Goal: Task Accomplishment & Management: Manage account settings

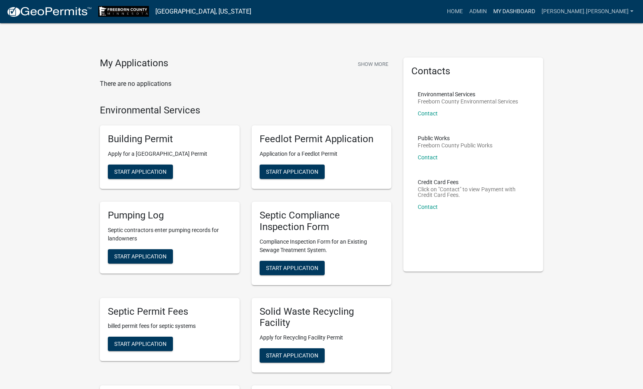
click at [538, 7] on link "My Dashboard" at bounding box center [514, 11] width 48 height 15
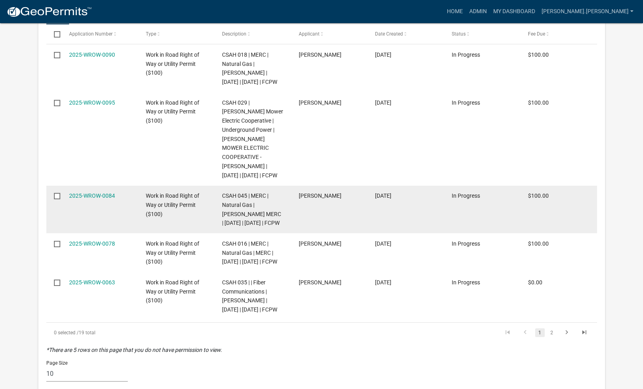
scroll to position [279, 0]
select select "1: 25"
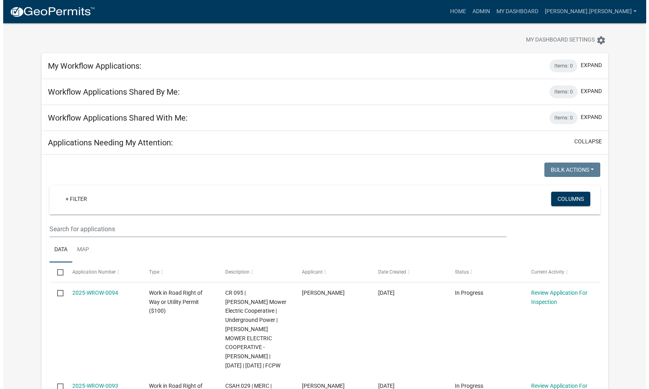
scroll to position [0, 0]
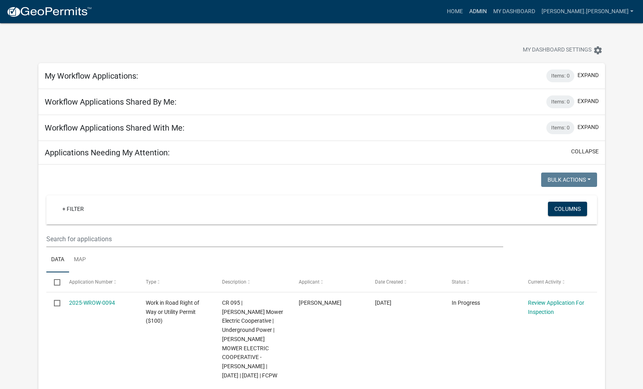
click at [490, 9] on link "Admin" at bounding box center [478, 11] width 24 height 15
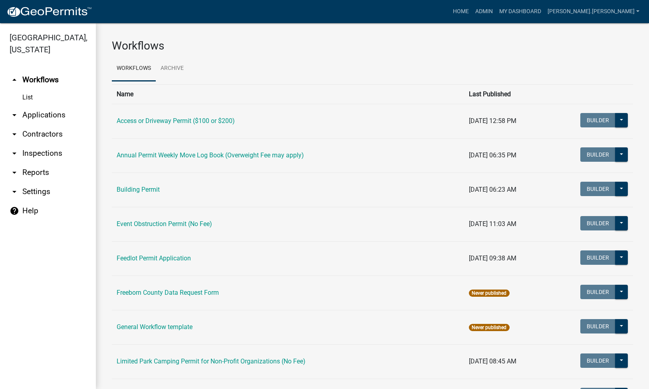
click at [29, 112] on link "arrow_drop_down Applications" at bounding box center [48, 114] width 96 height 19
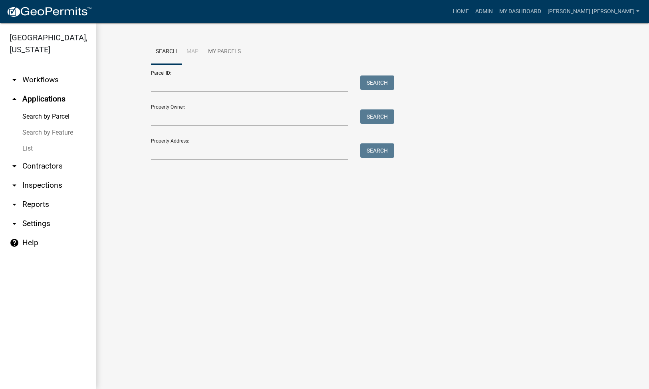
click at [31, 150] on link "List" at bounding box center [48, 149] width 96 height 16
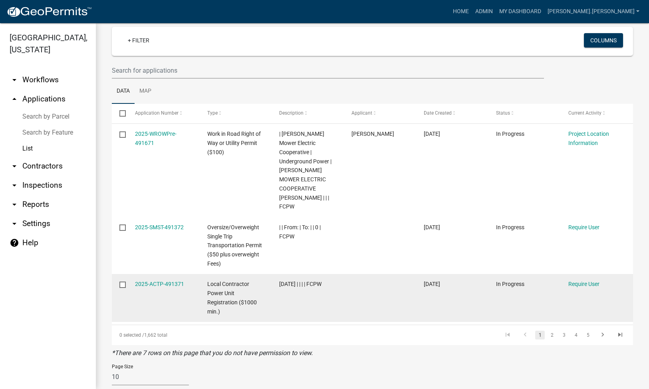
scroll to position [52, 0]
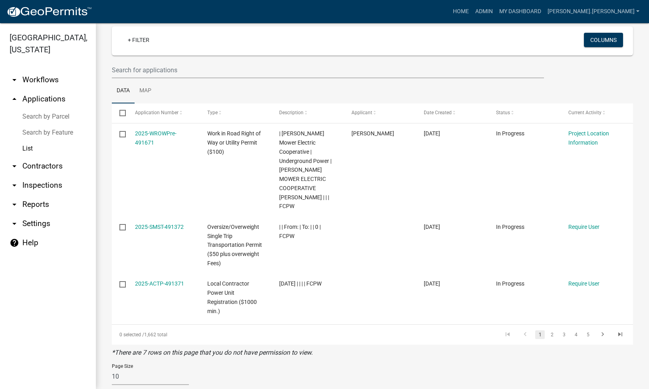
click at [119, 357] on div "Page Size 10 25 50 100" at bounding box center [150, 371] width 77 height 28
click at [117, 368] on select "10 25 50 100" at bounding box center [150, 376] width 77 height 16
select select "3: 100"
click at [112, 368] on select "10 25 50 100" at bounding box center [150, 376] width 77 height 16
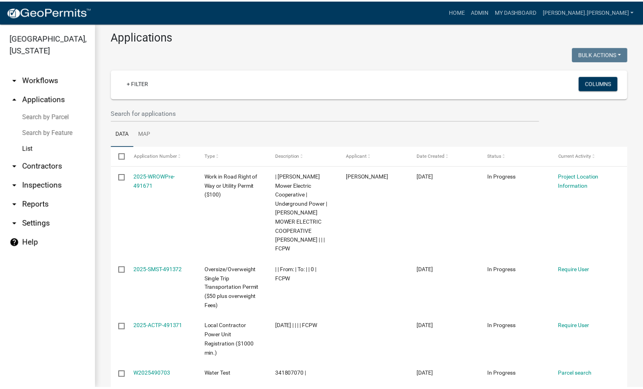
scroll to position [0, 0]
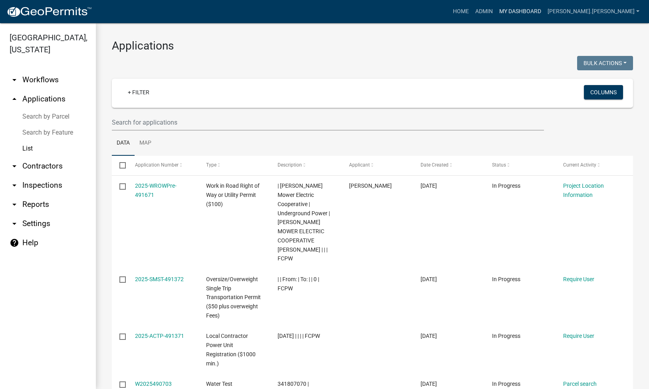
click at [544, 12] on link "My Dashboard" at bounding box center [520, 11] width 48 height 15
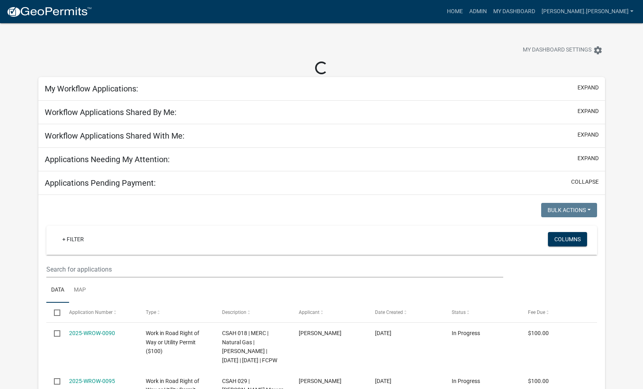
select select "1: 25"
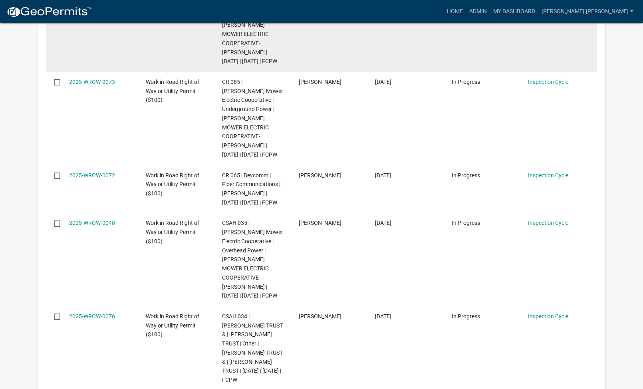
scroll to position [1198, 0]
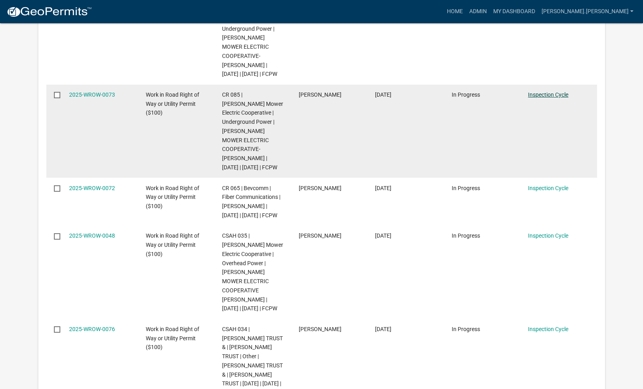
click at [556, 98] on link "Inspection Cycle" at bounding box center [548, 94] width 40 height 6
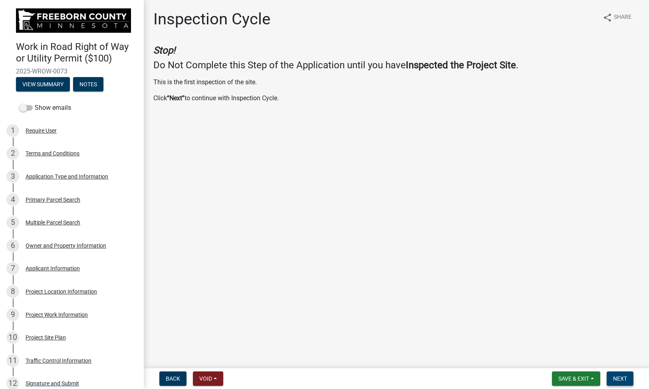
click at [621, 374] on button "Next" at bounding box center [619, 378] width 27 height 14
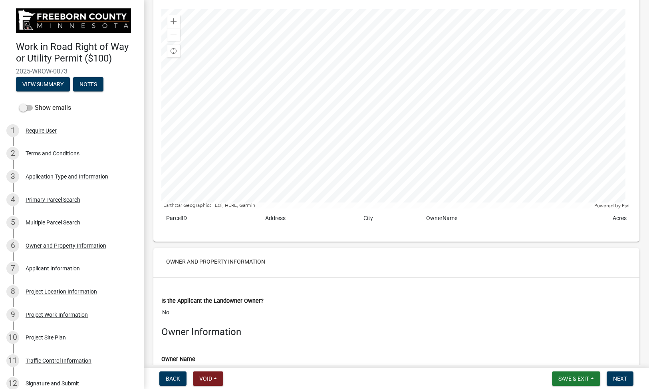
scroll to position [1278, 0]
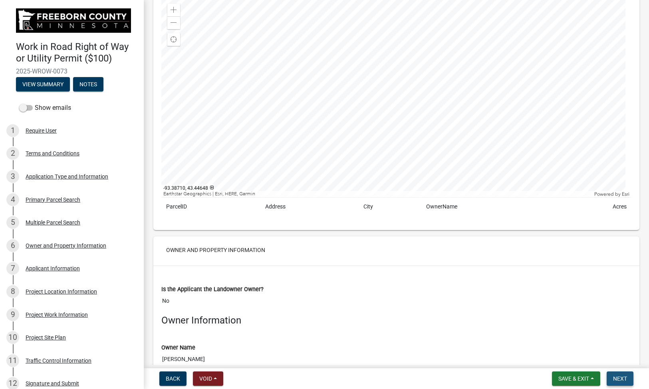
click at [630, 379] on button "Next" at bounding box center [619, 378] width 27 height 14
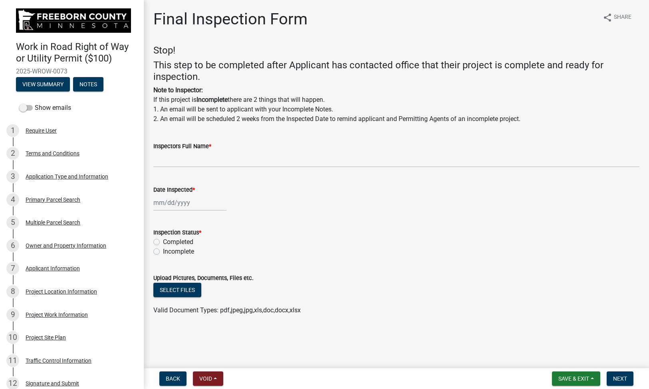
click at [163, 241] on label "Completed" at bounding box center [178, 242] width 30 height 10
click at [163, 241] on input "Completed" at bounding box center [165, 239] width 5 height 5
radio input "true"
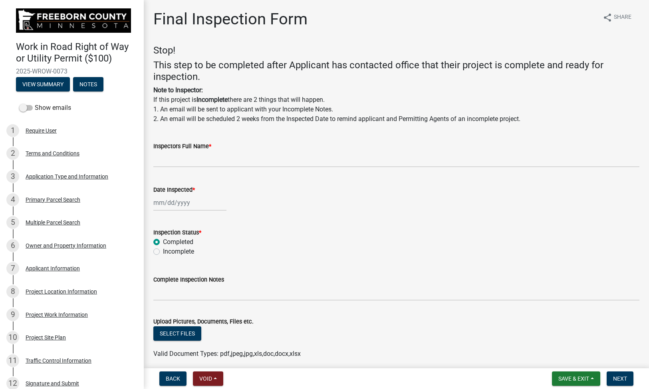
scroll to position [32, 0]
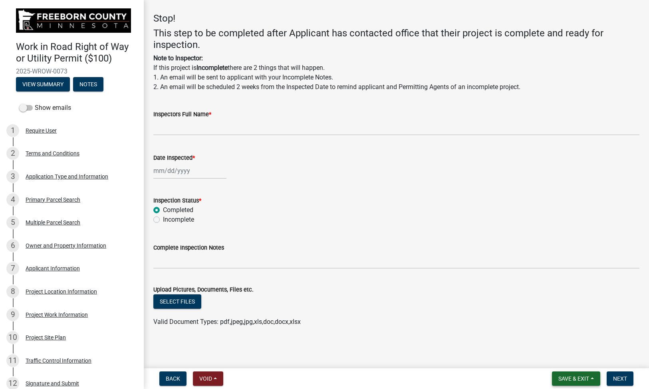
click at [575, 377] on span "Save & Exit" at bounding box center [573, 378] width 31 height 6
click at [559, 358] on button "Save & Exit" at bounding box center [568, 357] width 64 height 19
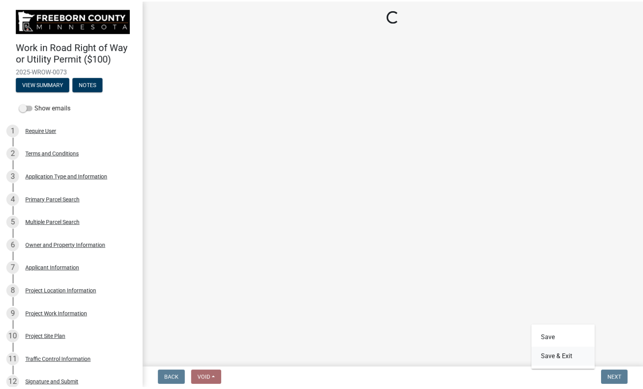
scroll to position [0, 0]
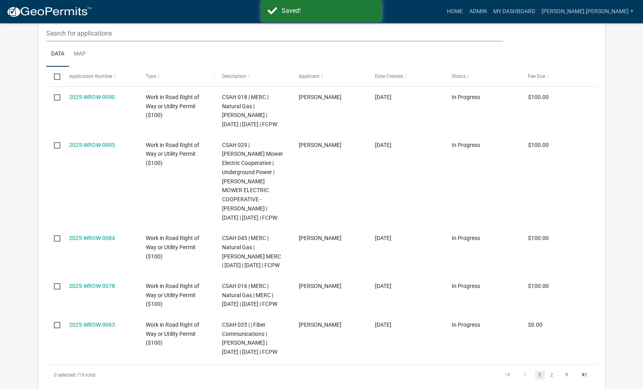
scroll to position [240, 0]
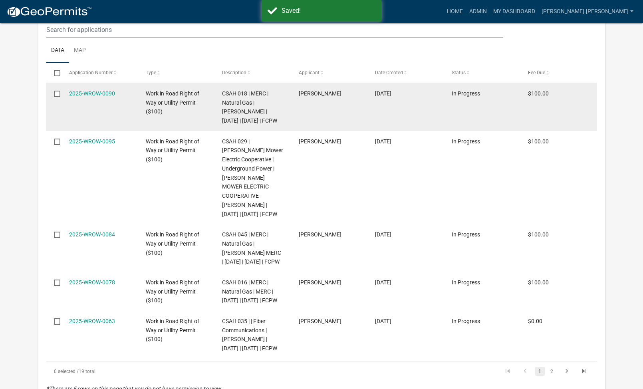
select select "1: 25"
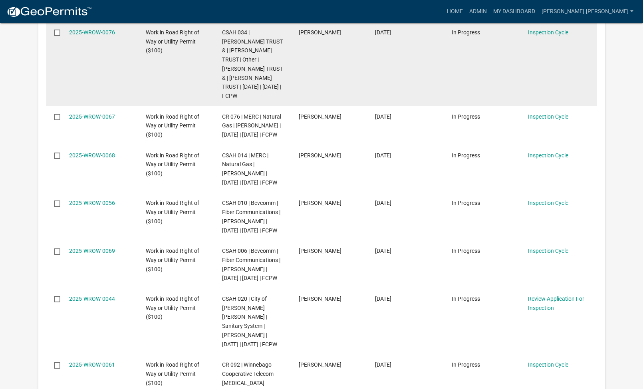
scroll to position [1512, 0]
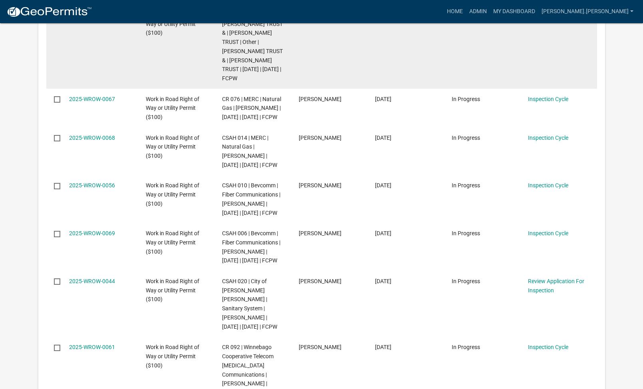
click at [162, 36] on span "Work in Road Right of Way or Utility Permit ($100)" at bounding box center [172, 24] width 53 height 25
click at [542, 18] on link "Inspection Cycle" at bounding box center [548, 15] width 40 height 6
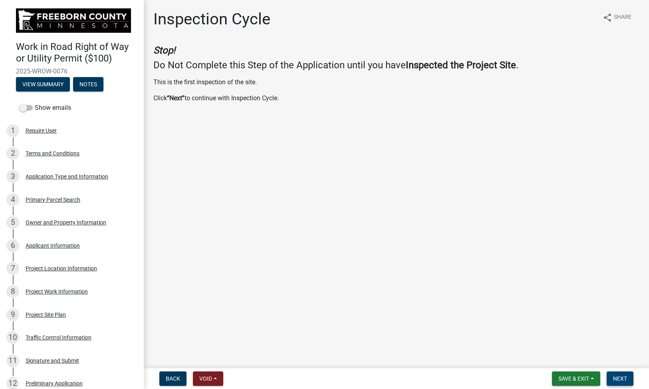
click at [623, 378] on span "Next" at bounding box center [620, 378] width 14 height 6
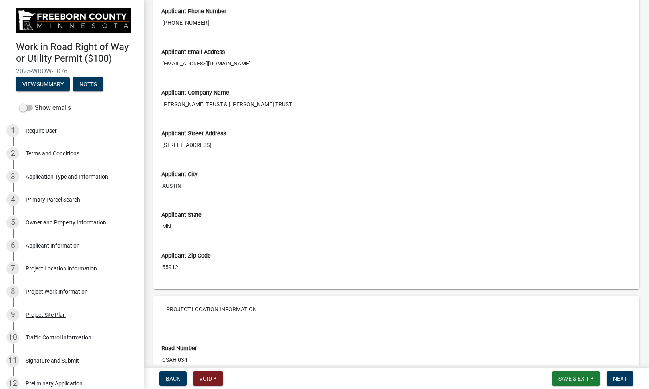
scroll to position [1797, 0]
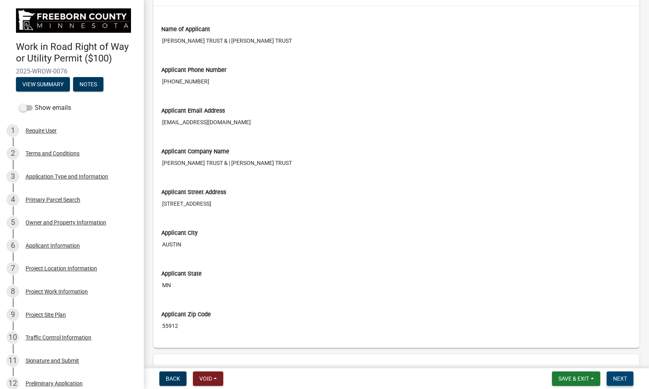
click at [625, 375] on span "Next" at bounding box center [620, 378] width 14 height 6
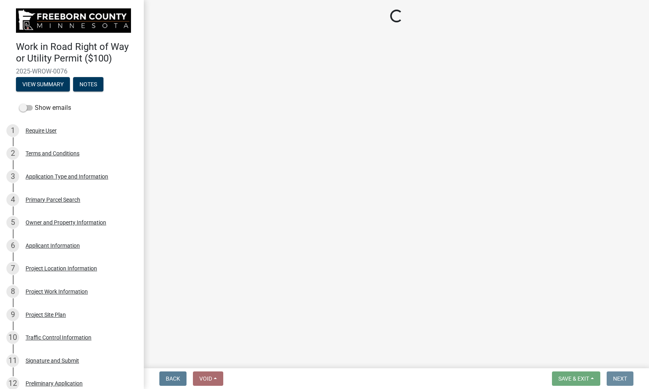
scroll to position [0, 0]
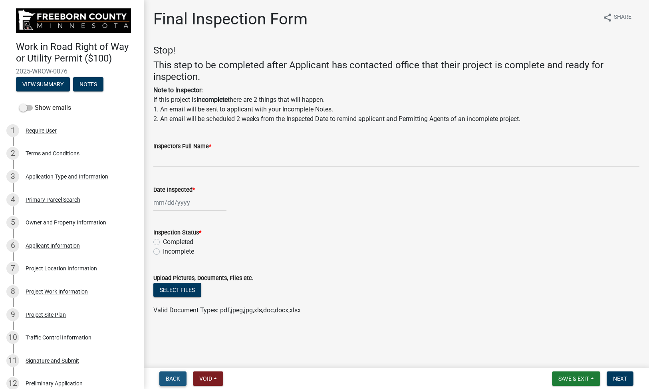
click at [168, 378] on span "Back" at bounding box center [173, 378] width 14 height 6
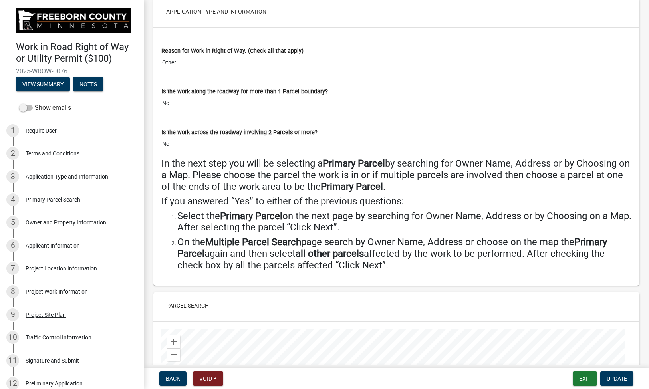
scroll to position [639, 0]
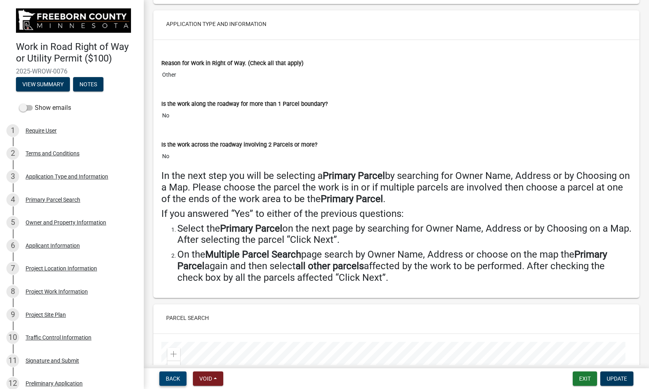
click at [166, 378] on span "Back" at bounding box center [173, 378] width 14 height 6
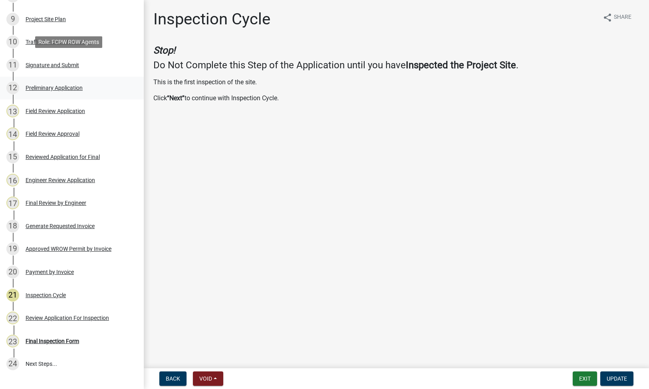
scroll to position [355, 0]
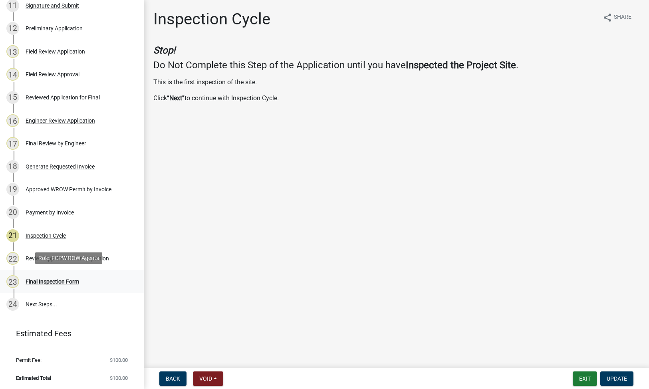
click at [73, 279] on div "Final Inspection Form" at bounding box center [52, 282] width 53 height 6
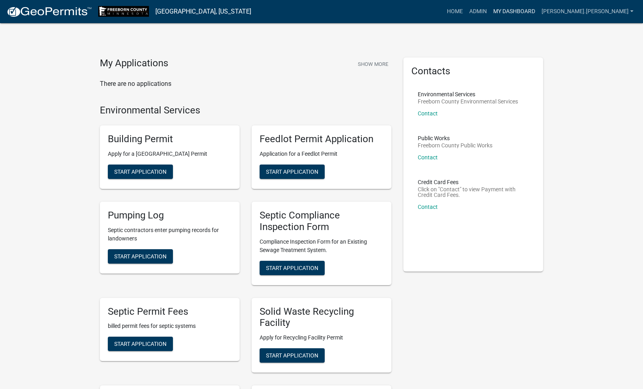
click at [538, 14] on link "My Dashboard" at bounding box center [514, 11] width 48 height 15
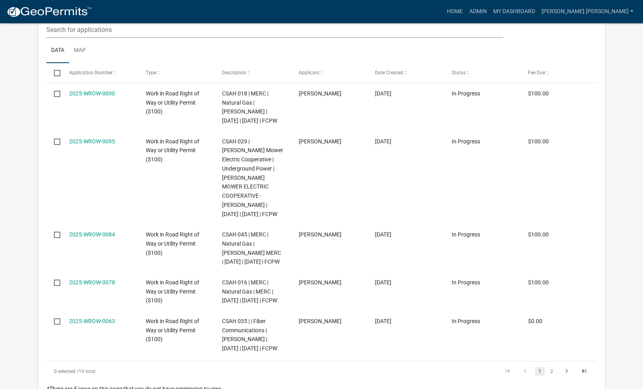
select select "1: 25"
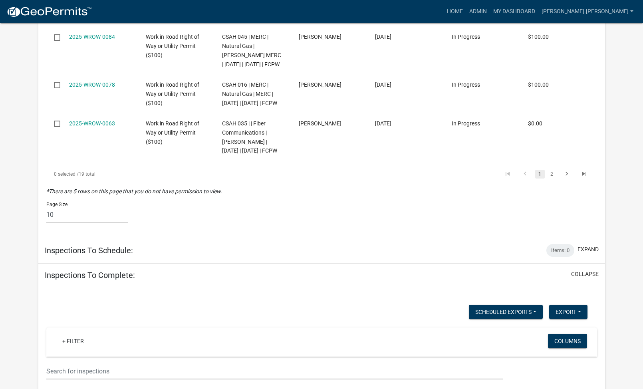
scroll to position [2362, 0]
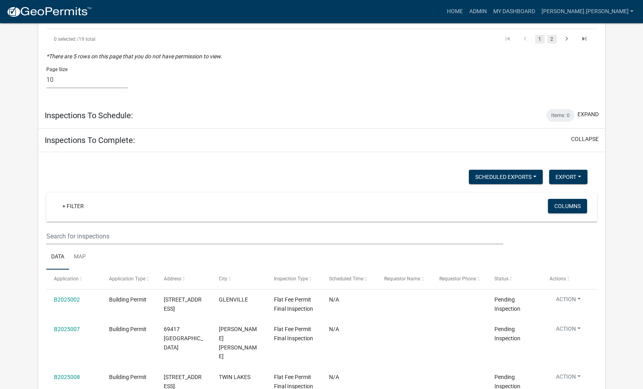
click at [550, 44] on link "2" at bounding box center [552, 39] width 10 height 9
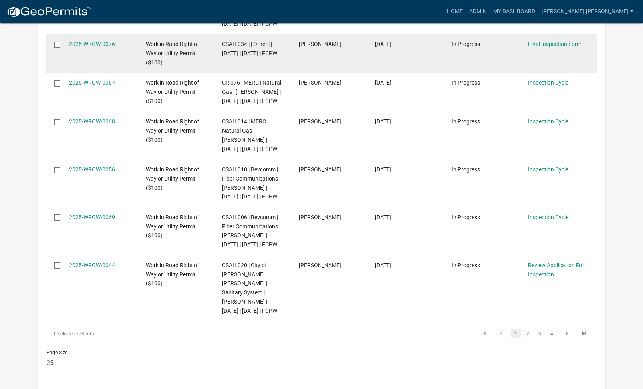
scroll to position [1557, 0]
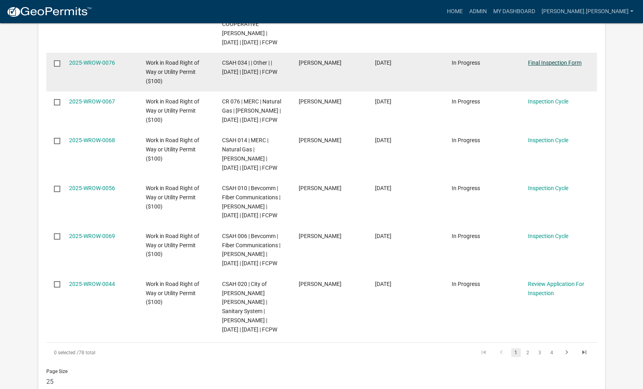
click at [559, 66] on link "Final Inspection Form" at bounding box center [554, 62] width 53 height 6
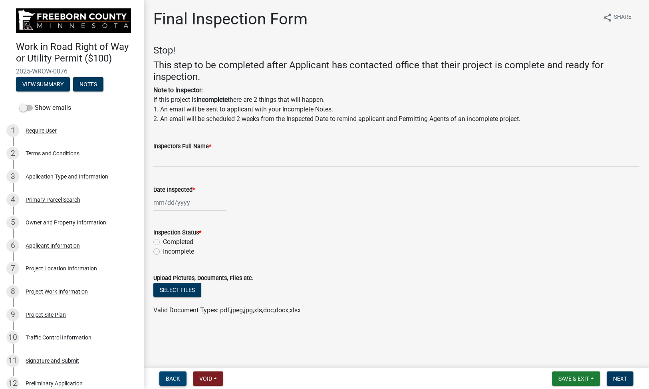
click at [168, 376] on span "Back" at bounding box center [173, 378] width 14 height 6
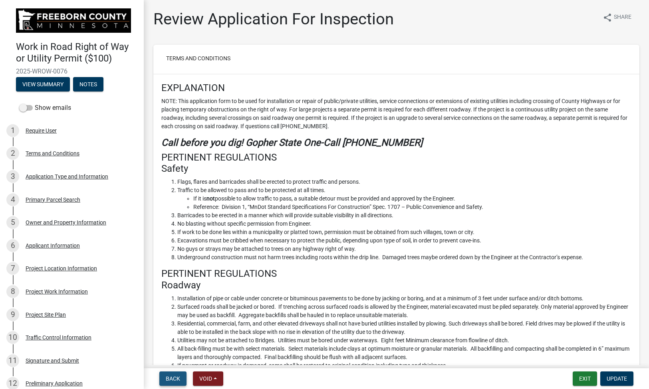
click at [167, 375] on span "Back" at bounding box center [173, 378] width 14 height 6
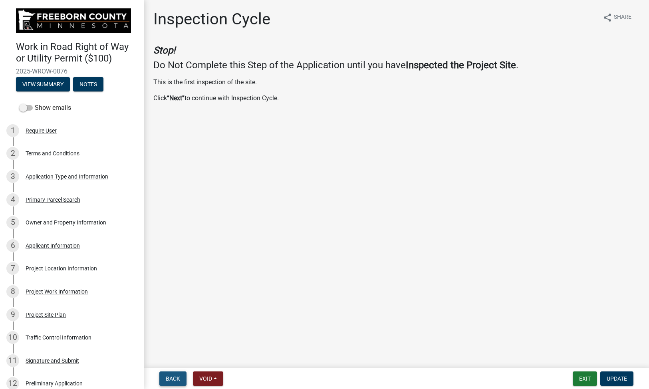
click at [169, 378] on span "Back" at bounding box center [173, 378] width 14 height 6
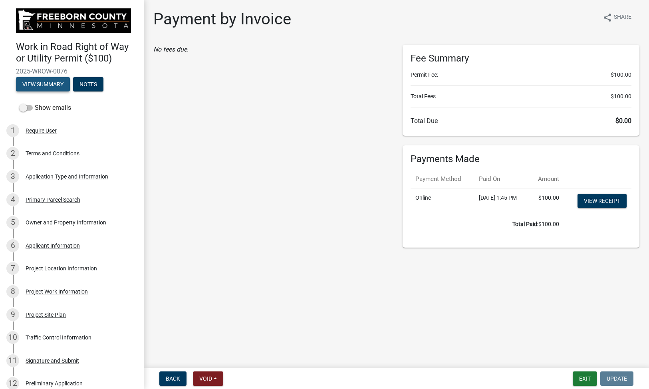
click at [35, 84] on button "View Summary" at bounding box center [43, 84] width 54 height 14
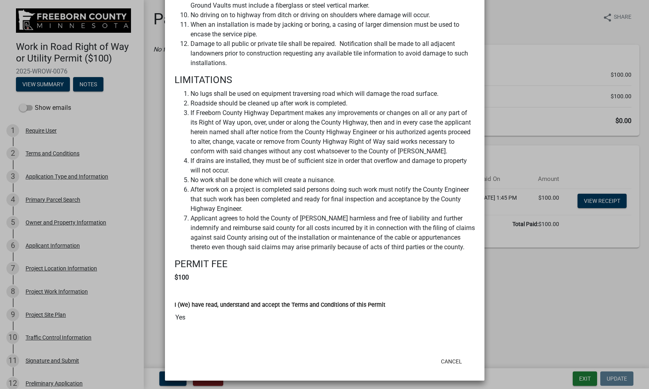
scroll to position [763, 0]
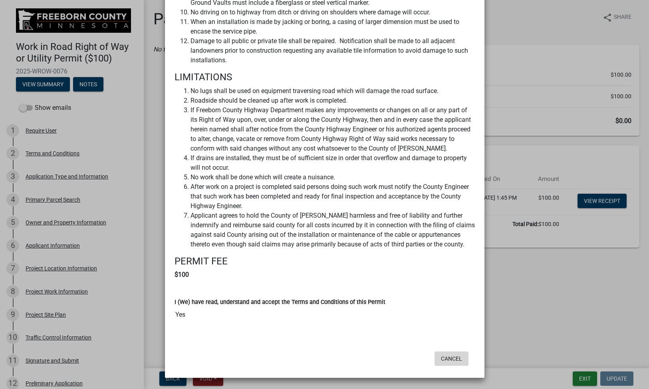
click at [447, 357] on button "Cancel" at bounding box center [451, 358] width 34 height 14
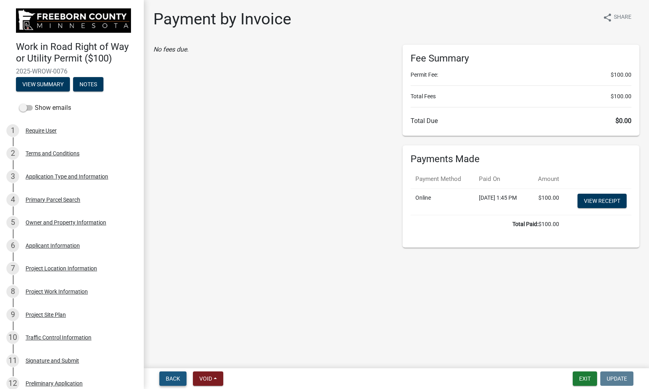
click at [174, 377] on span "Back" at bounding box center [173, 378] width 14 height 6
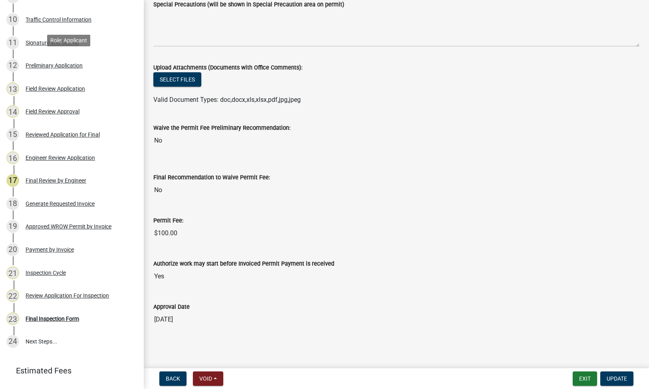
scroll to position [355, 0]
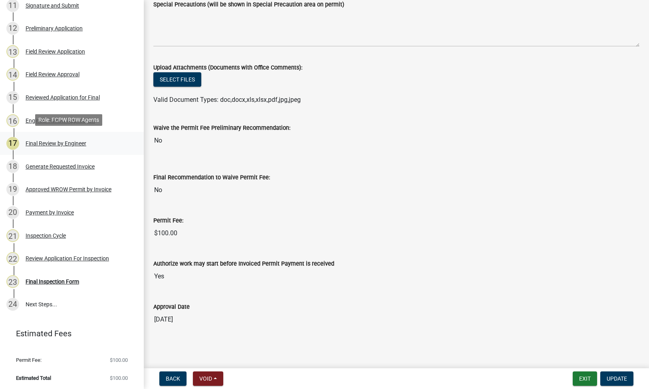
click at [63, 141] on div "Final Review by Engineer" at bounding box center [56, 144] width 61 height 6
click at [55, 280] on div "Final Inspection Form" at bounding box center [52, 282] width 53 height 6
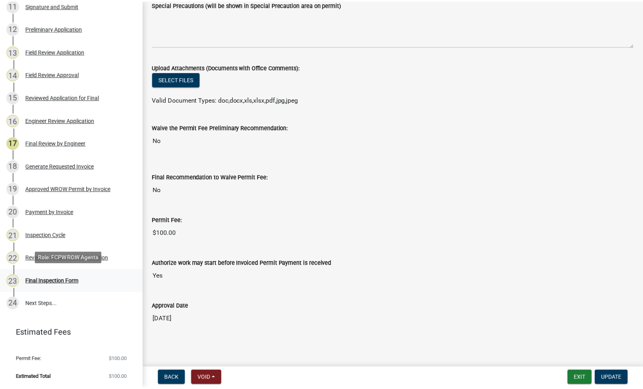
scroll to position [0, 0]
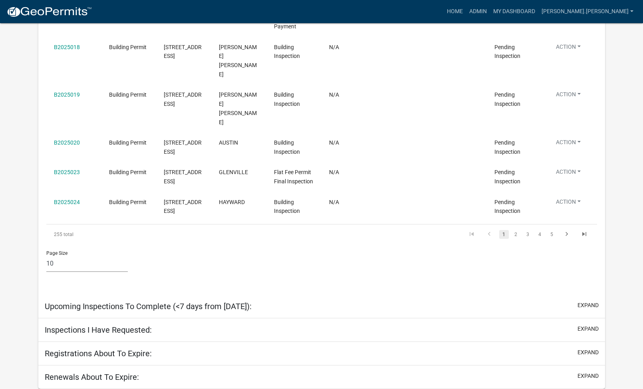
select select "1: 25"
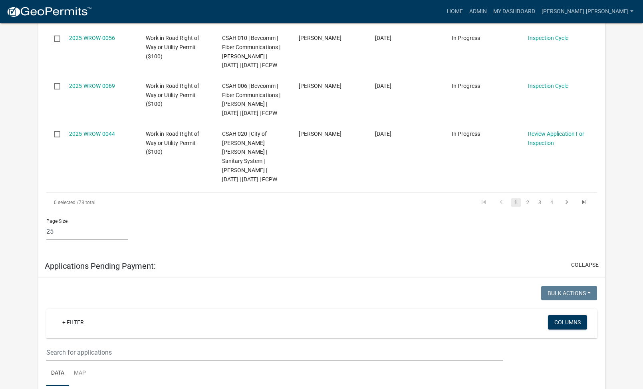
scroll to position [1739, 0]
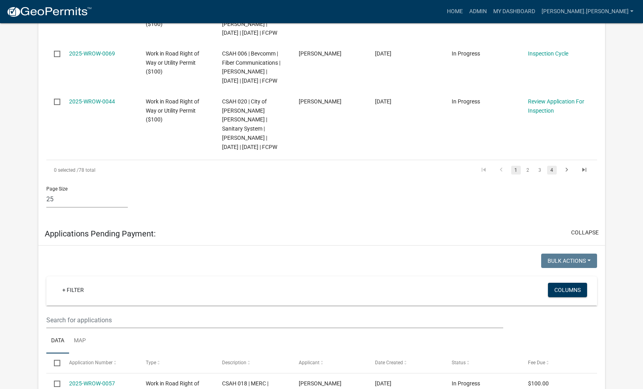
click at [550, 174] on link "4" at bounding box center [552, 170] width 10 height 9
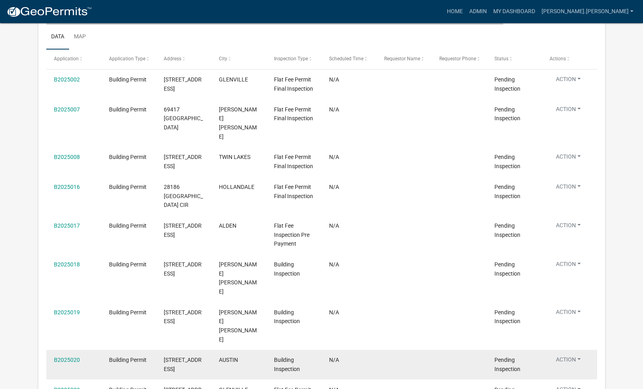
scroll to position [1065, 0]
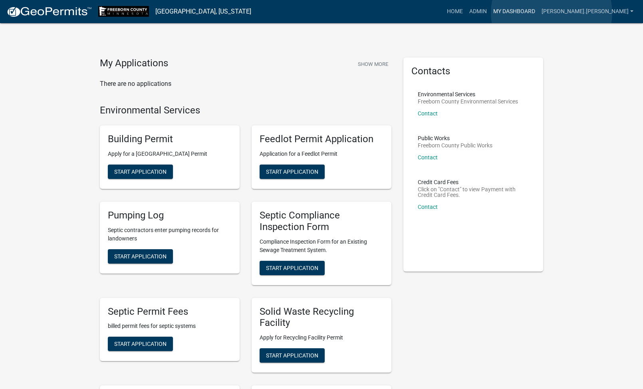
click at [538, 13] on link "My Dashboard" at bounding box center [514, 11] width 48 height 15
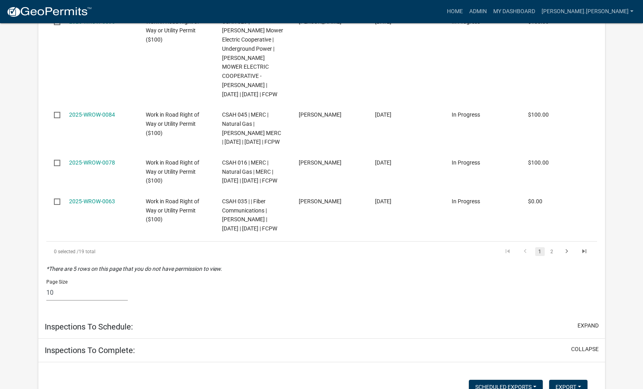
select select "1: 25"
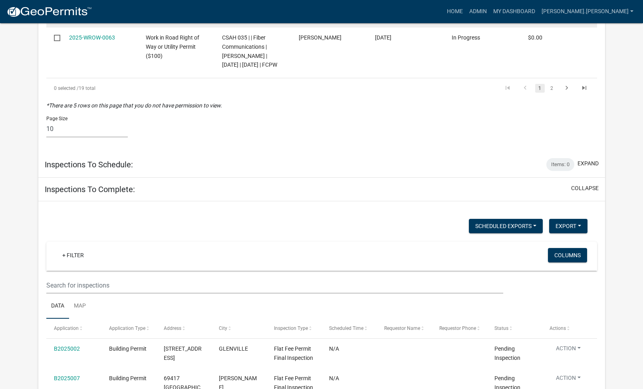
scroll to position [2258, 0]
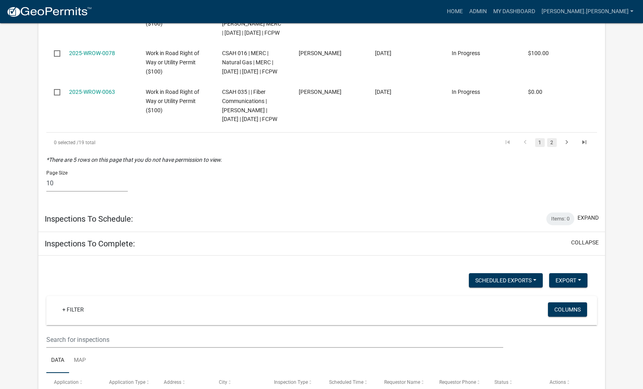
click at [550, 147] on link "2" at bounding box center [552, 142] width 10 height 9
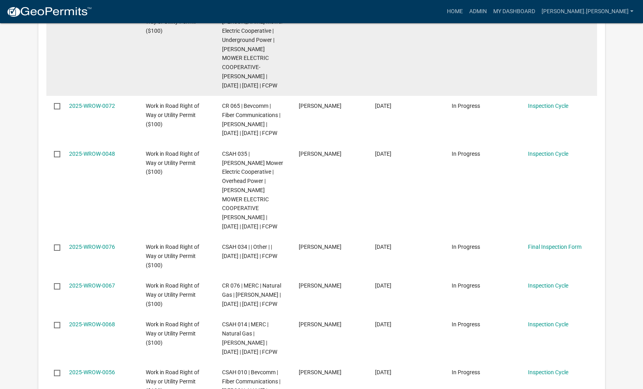
scroll to position [1380, 0]
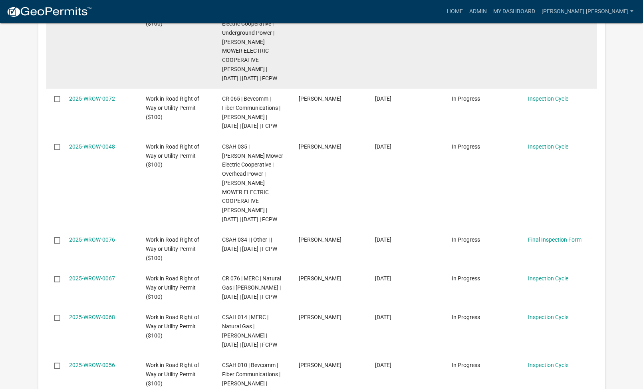
click at [84, 9] on link "2025-WROW-0073" at bounding box center [92, 5] width 46 height 6
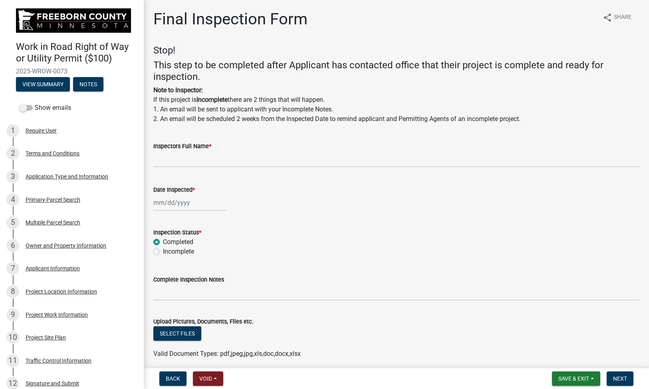
click at [220, 147] on div "Inspectors Full Name *" at bounding box center [396, 146] width 486 height 10
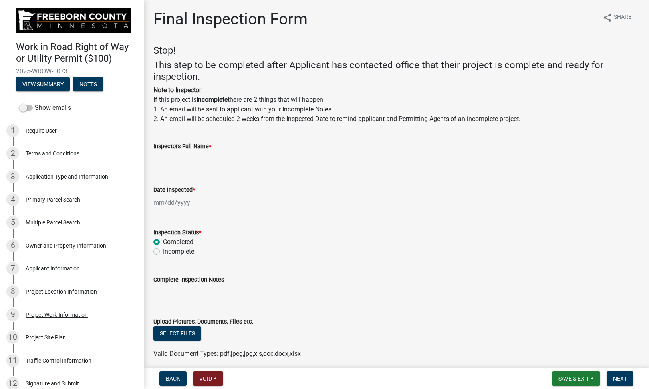
click at [222, 154] on input "Inspectors Full Name *" at bounding box center [396, 159] width 486 height 16
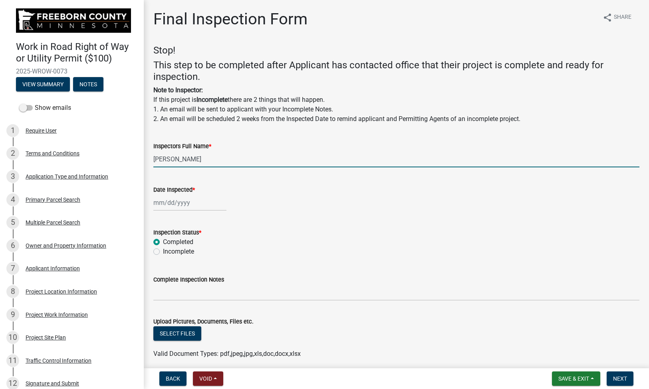
type input "Paul Andersen"
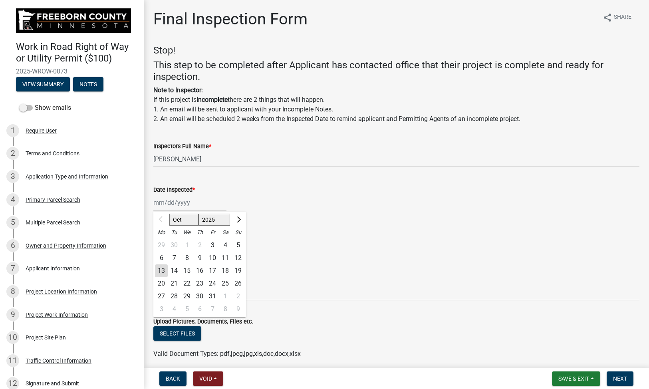
click at [190, 204] on div "Oct Nov Dec 2025 2026 2027 2028 Mo Tu We Th Fr Sa Su 29 30 1 2 3 4 5 6 7 8 9 10…" at bounding box center [189, 202] width 73 height 16
click at [166, 269] on div "13" at bounding box center [161, 270] width 13 height 13
type input "[DATE]"
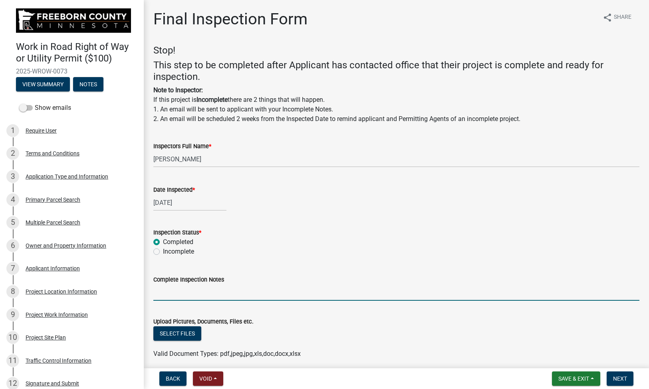
click at [188, 291] on input "Complete Inspection Notes" at bounding box center [396, 292] width 486 height 16
type input "d"
type input "Completed"
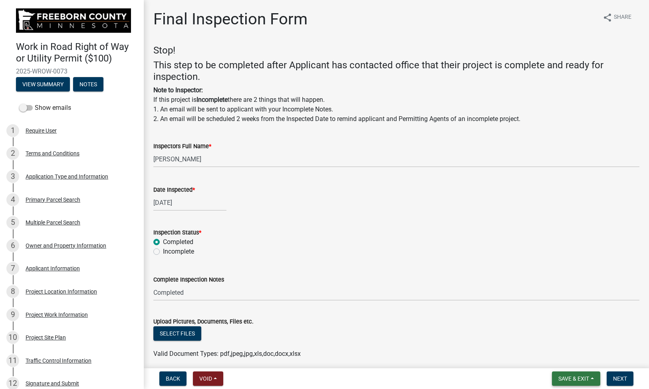
click at [564, 376] on span "Save & Exit" at bounding box center [573, 378] width 31 height 6
click at [564, 359] on button "Save & Exit" at bounding box center [568, 357] width 64 height 19
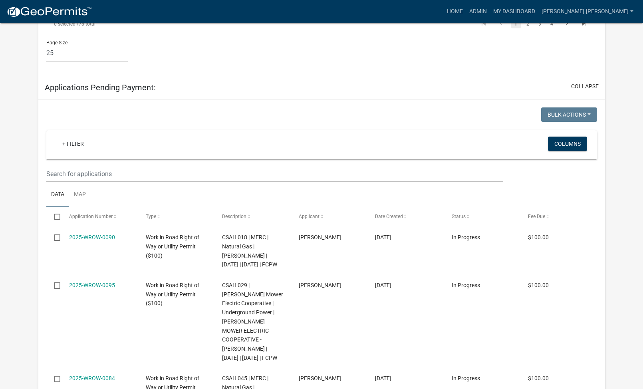
scroll to position [1836, 0]
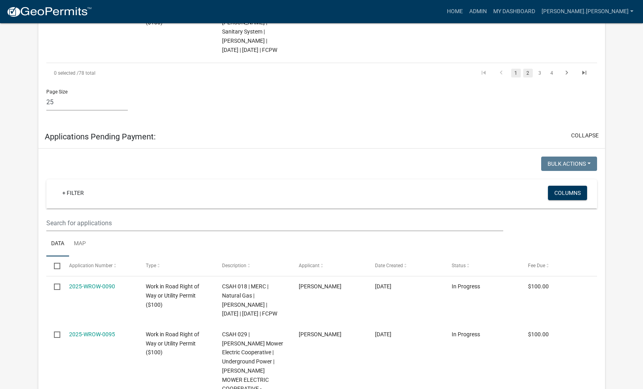
click at [529, 77] on link "2" at bounding box center [528, 73] width 10 height 9
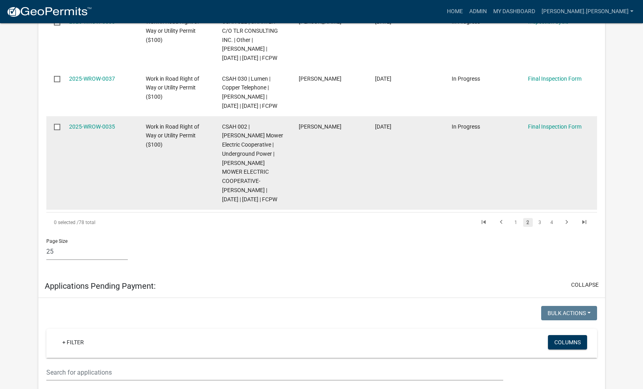
scroll to position [1773, 0]
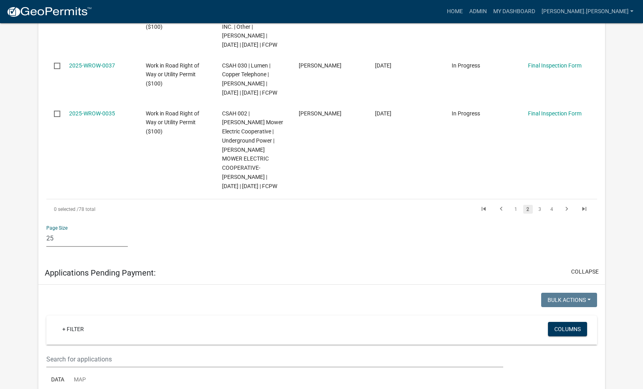
click at [59, 247] on select "10 25 50 100" at bounding box center [87, 238] width 82 height 16
select select "2: 50"
click at [46, 239] on select "10 25 50 100" at bounding box center [87, 238] width 82 height 16
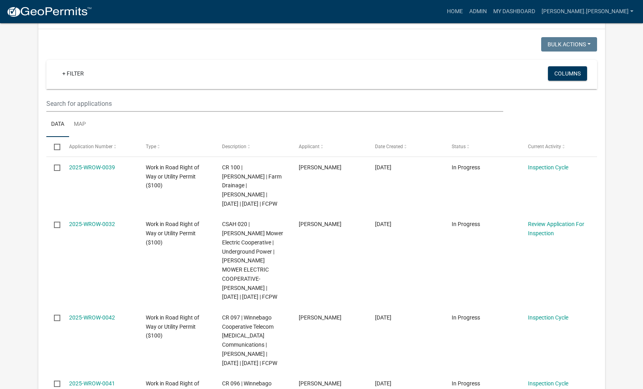
scroll to position [0, 0]
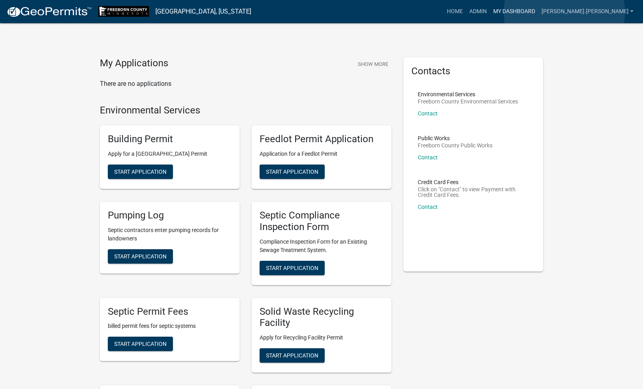
click at [538, 12] on link "My Dashboard" at bounding box center [514, 11] width 48 height 15
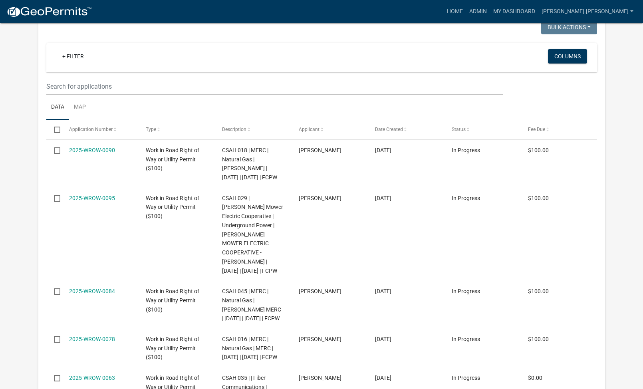
scroll to position [200, 0]
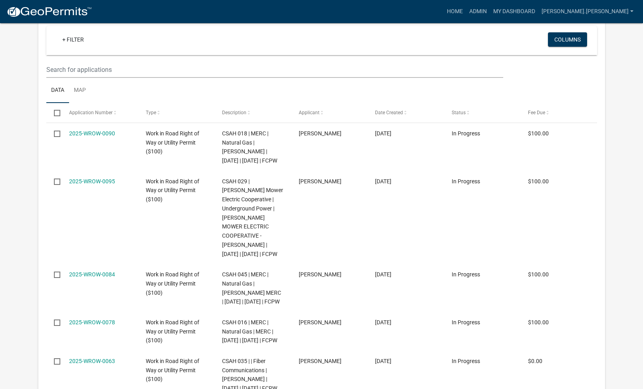
select select "2: 50"
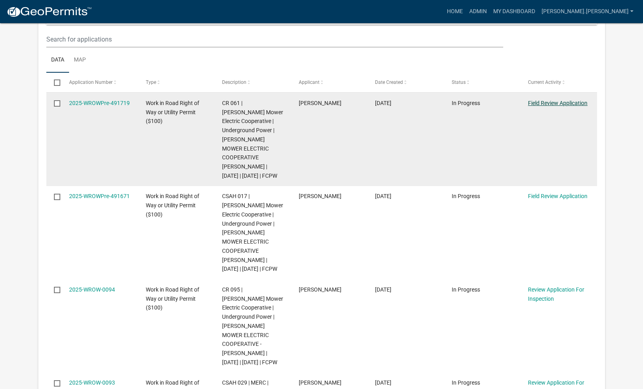
click at [538, 102] on link "Field Review Application" at bounding box center [557, 103] width 59 height 6
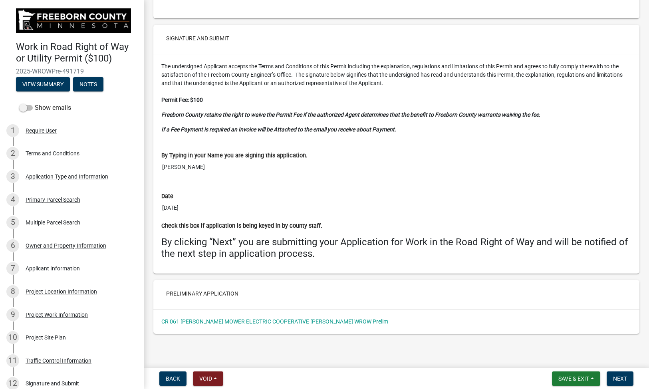
scroll to position [3989, 0]
click at [302, 321] on link "CR 061 [PERSON_NAME] MOWER ELECTRIC COOPERATIVE [PERSON_NAME] WROW Prelim" at bounding box center [274, 321] width 227 height 6
click at [619, 376] on span "Next" at bounding box center [620, 378] width 14 height 6
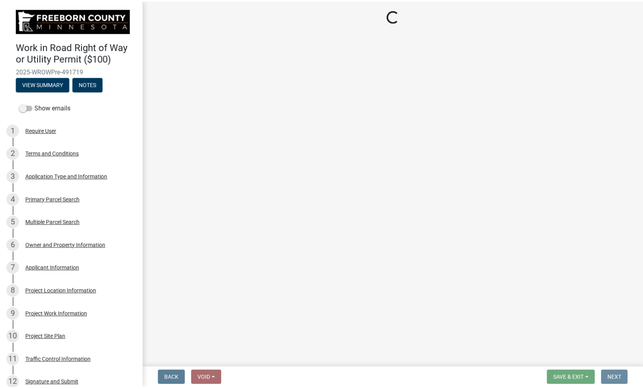
scroll to position [0, 0]
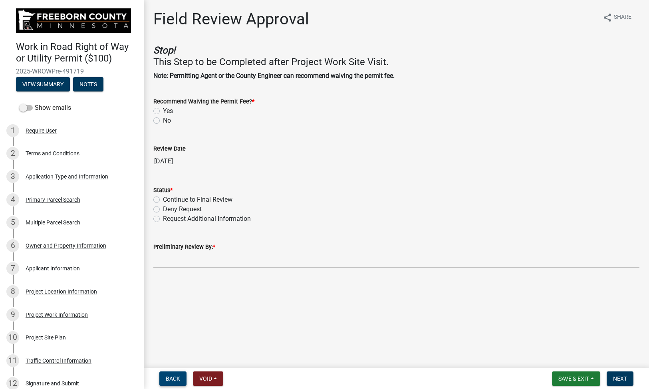
click at [173, 377] on span "Back" at bounding box center [173, 378] width 14 height 6
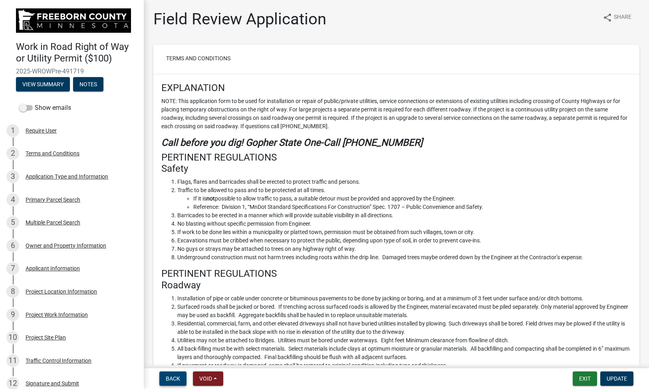
click at [173, 377] on span "Back" at bounding box center [173, 378] width 14 height 6
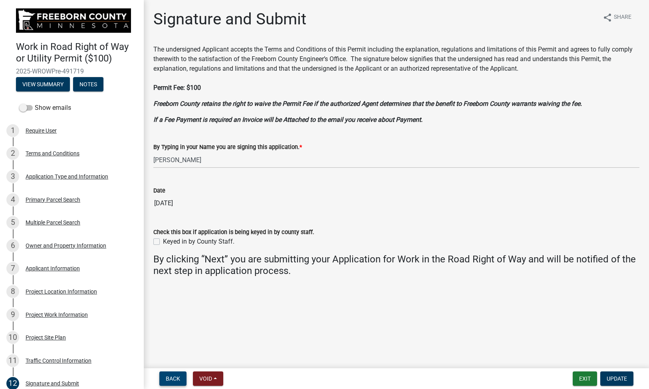
click at [173, 377] on span "Back" at bounding box center [173, 378] width 14 height 6
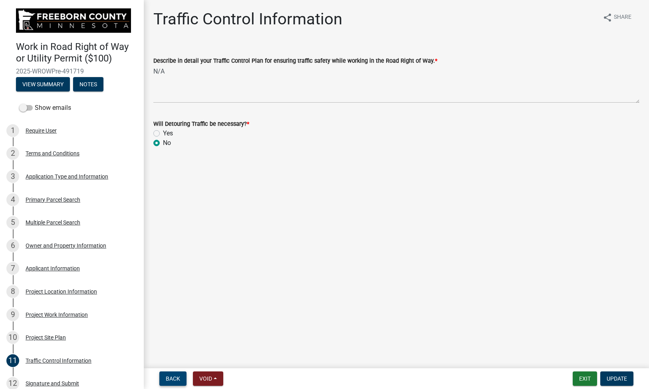
click at [173, 377] on span "Back" at bounding box center [173, 378] width 14 height 6
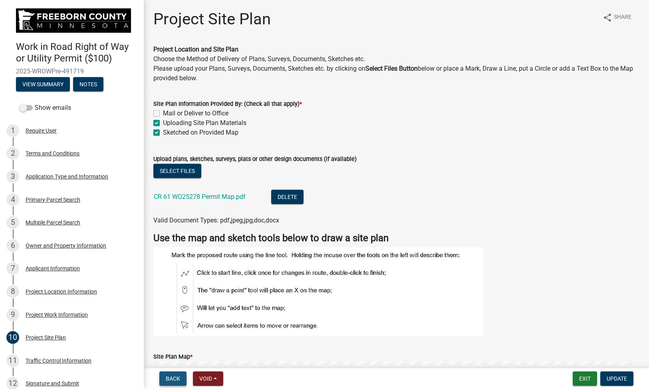
click at [171, 374] on button "Back" at bounding box center [172, 378] width 27 height 14
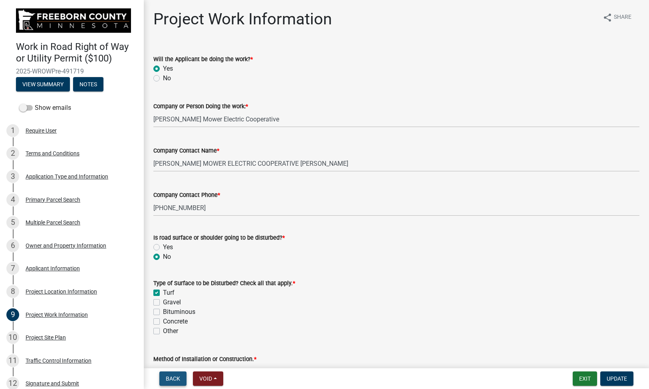
click at [170, 374] on button "Back" at bounding box center [172, 378] width 27 height 14
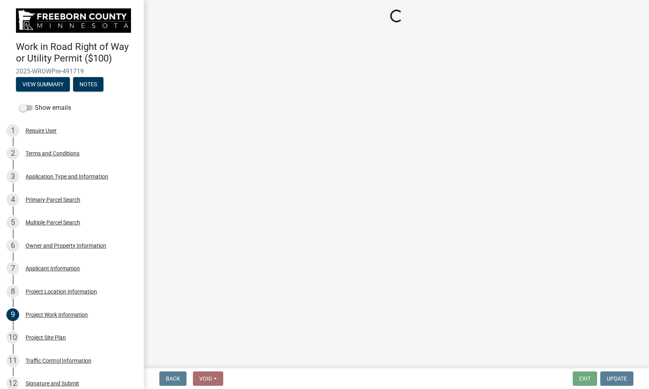
select select "642d6298-6379-4f91-9396-1749f4c75614"
select select "35fcfca5-63c2-4994-868d-4ae9a8522520"
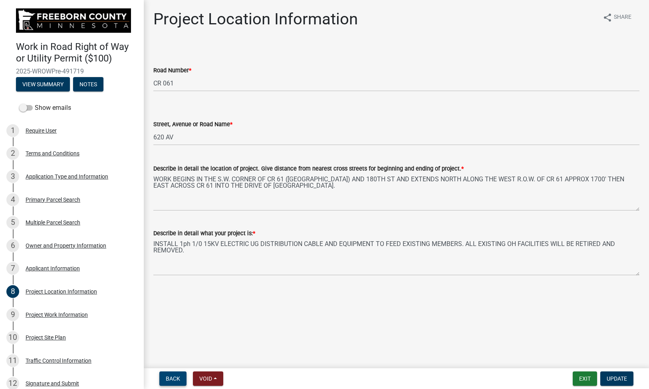
click at [170, 374] on button "Back" at bounding box center [172, 378] width 27 height 14
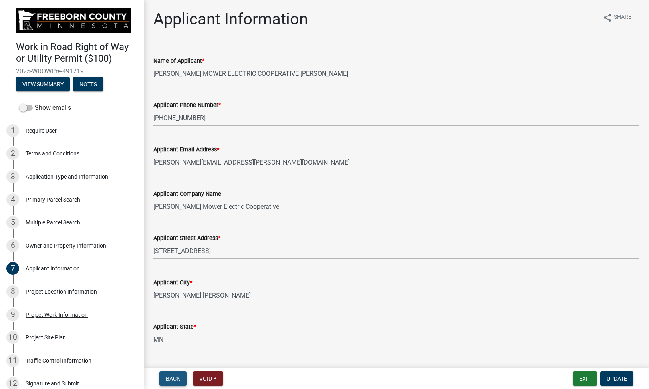
click at [170, 374] on button "Back" at bounding box center [172, 378] width 27 height 14
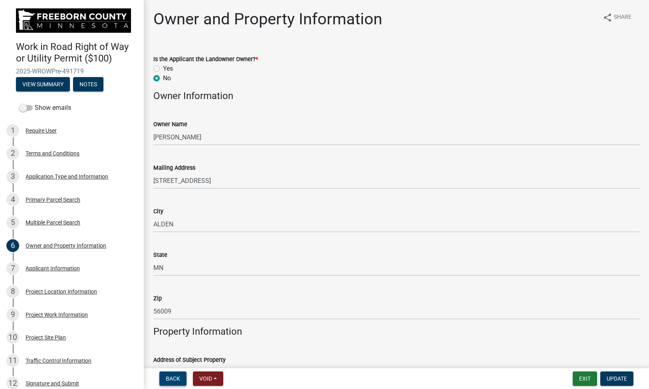
click at [170, 374] on button "Back" at bounding box center [172, 378] width 27 height 14
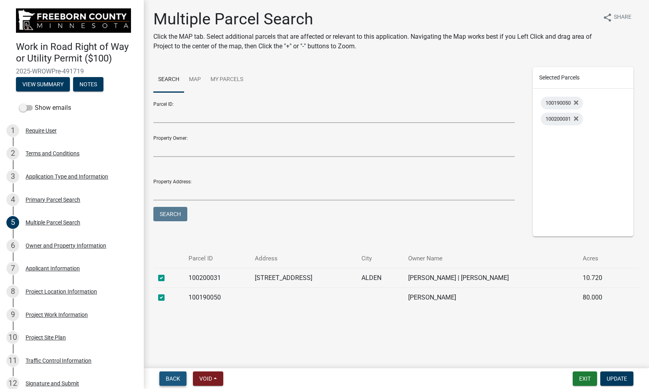
click at [170, 379] on span "Back" at bounding box center [173, 378] width 14 height 6
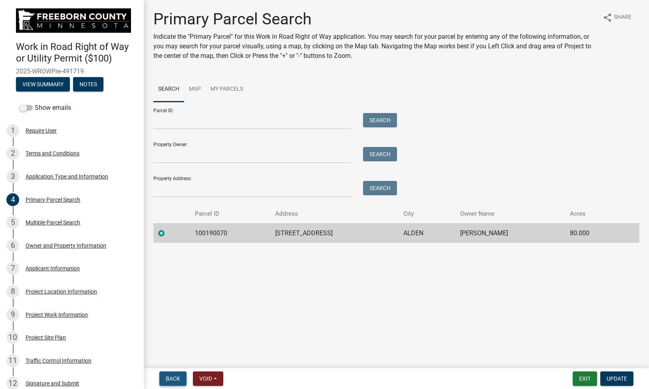
click at [178, 378] on span "Back" at bounding box center [173, 378] width 14 height 6
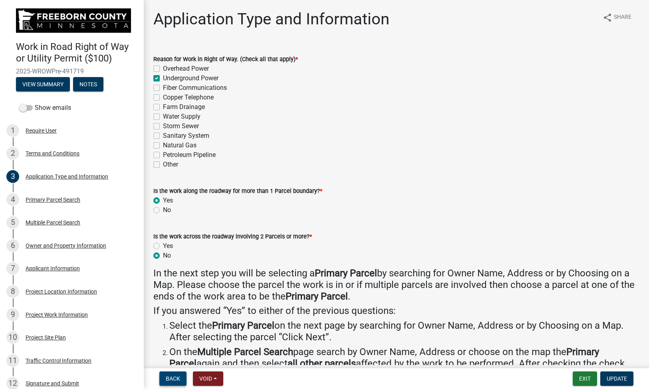
click at [178, 378] on span "Back" at bounding box center [173, 378] width 14 height 6
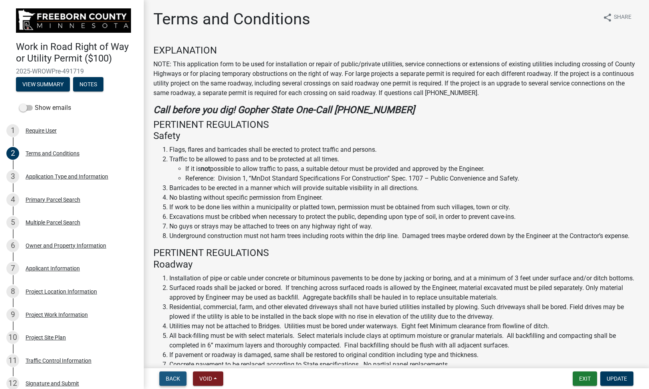
click at [178, 378] on span "Back" at bounding box center [173, 378] width 14 height 6
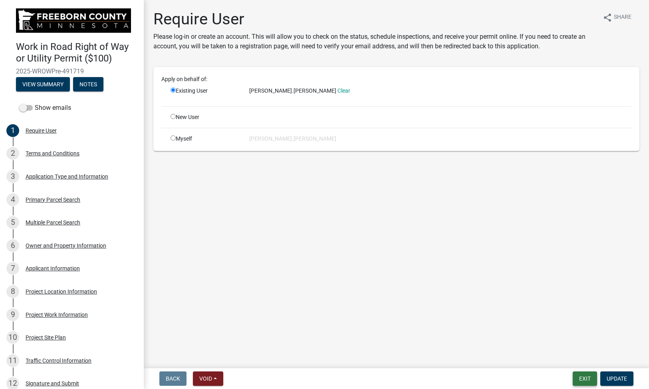
click at [591, 378] on button "Exit" at bounding box center [585, 378] width 24 height 14
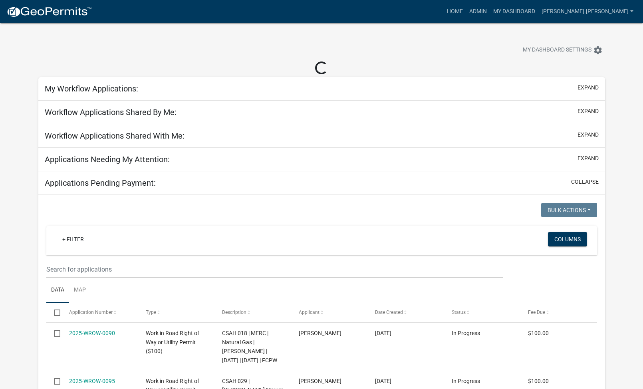
select select "2: 50"
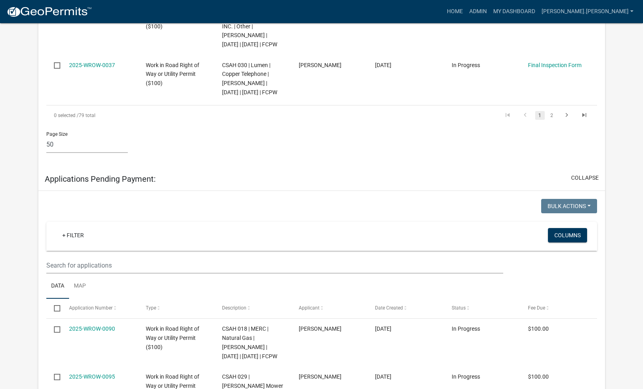
scroll to position [3473, 0]
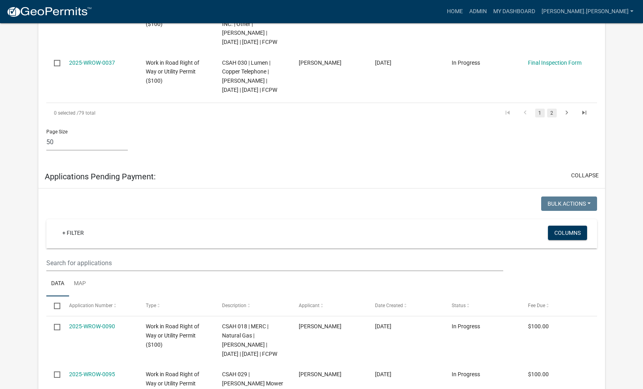
click at [551, 117] on link "2" at bounding box center [552, 113] width 10 height 9
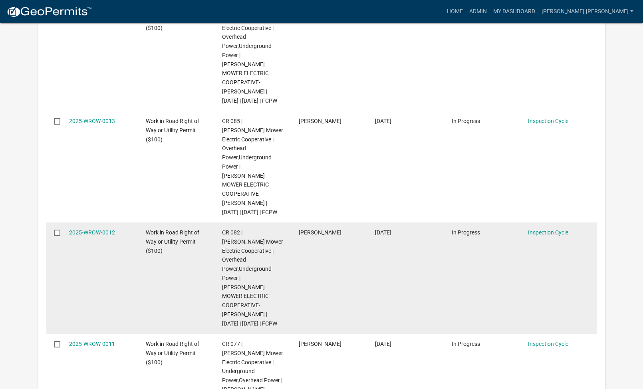
scroll to position [1935, 0]
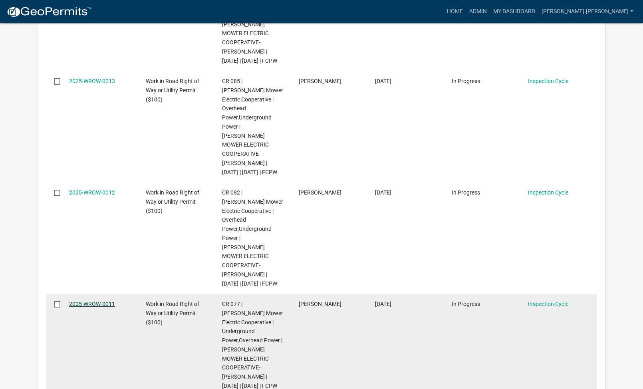
click at [90, 301] on link "2025-WROW-0011" at bounding box center [92, 304] width 46 height 6
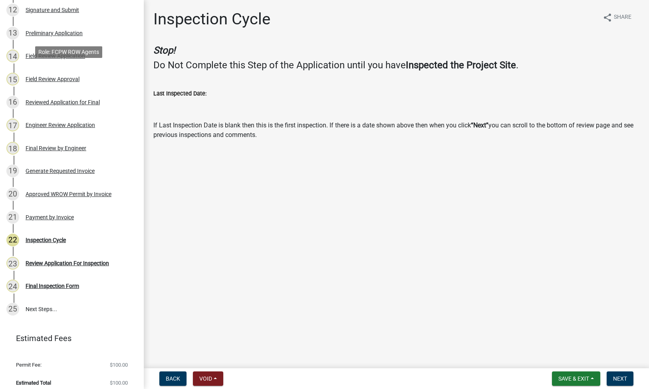
scroll to position [378, 0]
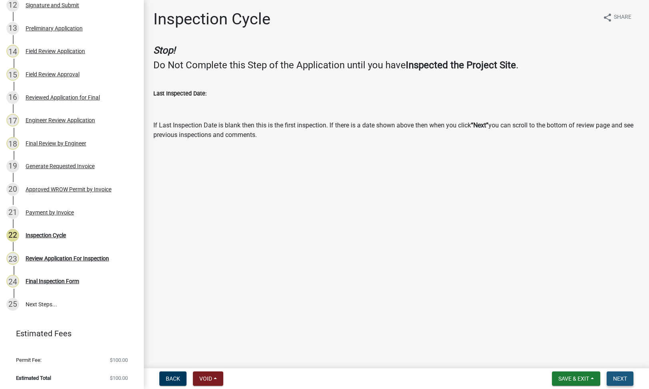
click at [614, 376] on span "Next" at bounding box center [620, 378] width 14 height 6
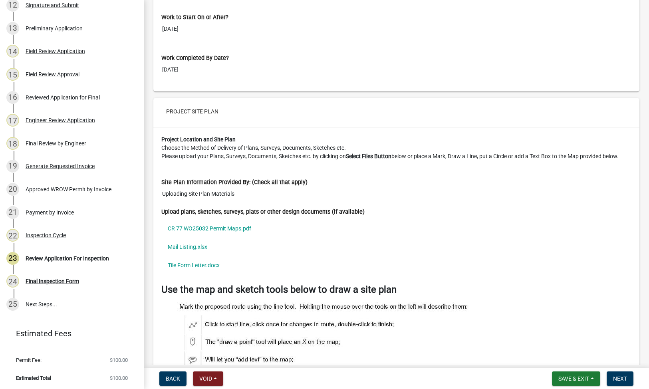
scroll to position [3107, 0]
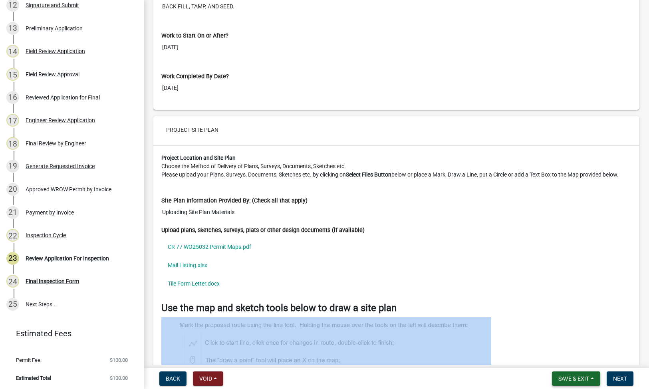
drag, startPoint x: 569, startPoint y: 363, endPoint x: 571, endPoint y: 372, distance: 9.4
click at [571, 372] on wm-app "Work in Road Right of Way or Utility Permit ($100) 2025-WROW-0011 View Summary …" at bounding box center [324, 194] width 649 height 389
drag, startPoint x: 571, startPoint y: 372, endPoint x: 569, endPoint y: 377, distance: 5.1
click at [569, 377] on span "Save & Exit" at bounding box center [573, 378] width 31 height 6
click at [573, 359] on button "Save & Exit" at bounding box center [568, 357] width 64 height 19
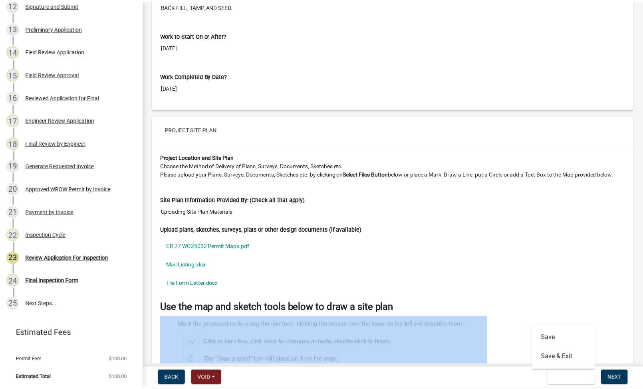
scroll to position [0, 0]
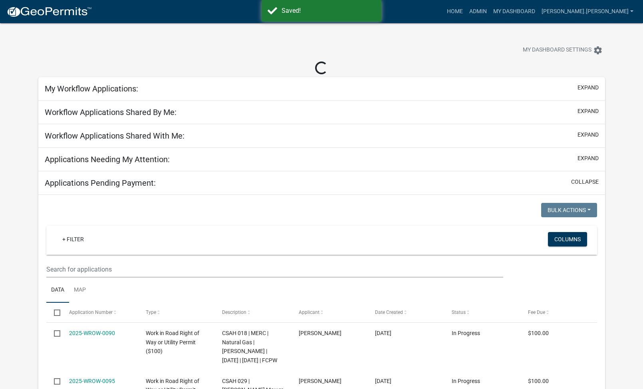
click at [113, 89] on h5 "My Workflow Applications:" at bounding box center [91, 89] width 93 height 10
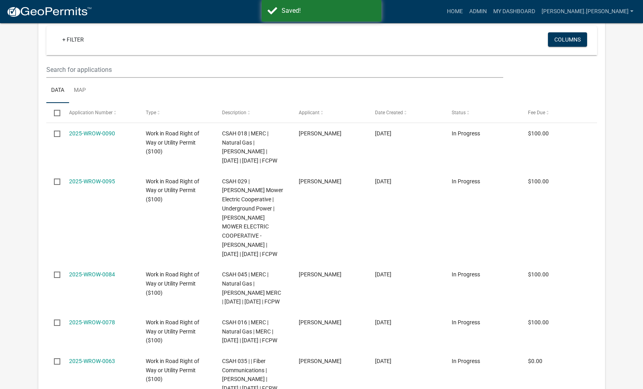
select select "2: 50"
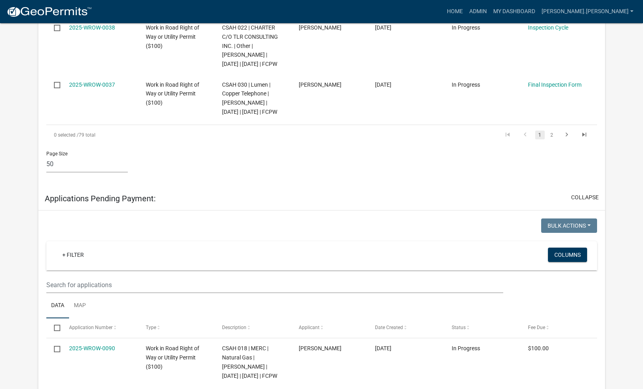
scroll to position [3465, 0]
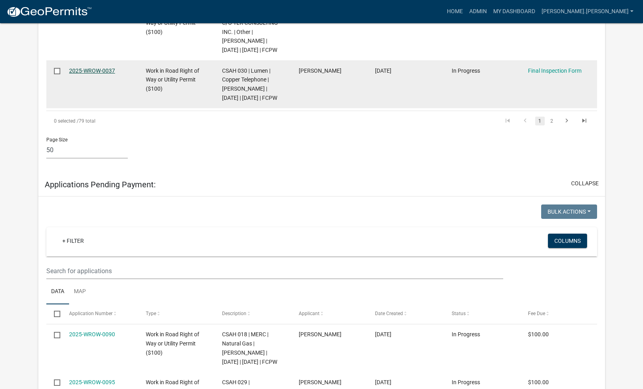
click at [93, 74] on link "2025-WROW-0037" at bounding box center [92, 70] width 46 height 6
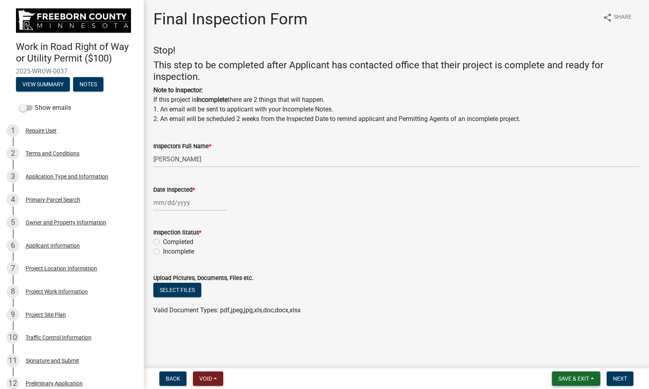
click at [573, 376] on span "Save & Exit" at bounding box center [573, 378] width 31 height 6
click at [560, 358] on button "Save & Exit" at bounding box center [568, 357] width 64 height 19
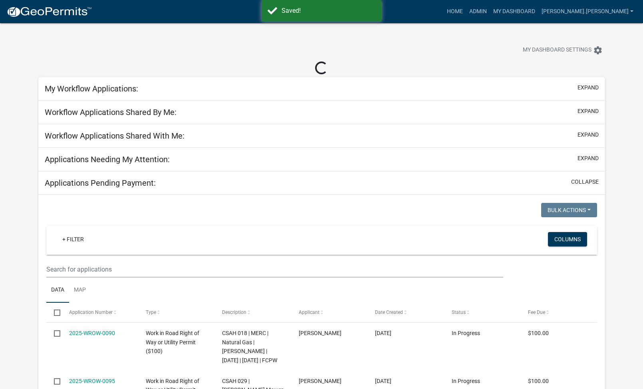
select select "2: 50"
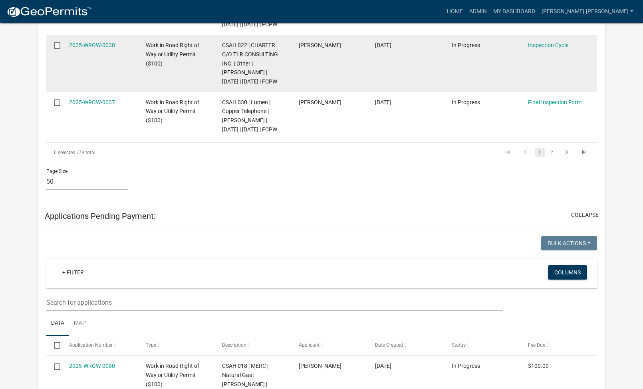
scroll to position [3433, 0]
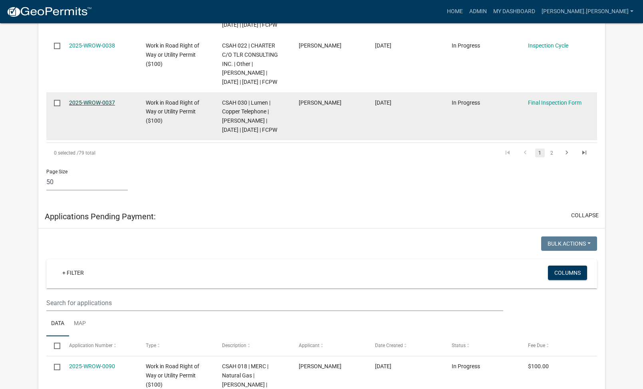
click at [109, 106] on link "2025-WROW-0037" at bounding box center [92, 102] width 46 height 6
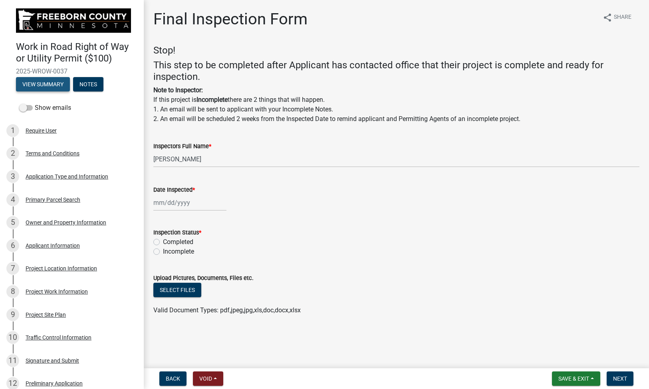
click at [46, 80] on button "View Summary" at bounding box center [43, 84] width 54 height 14
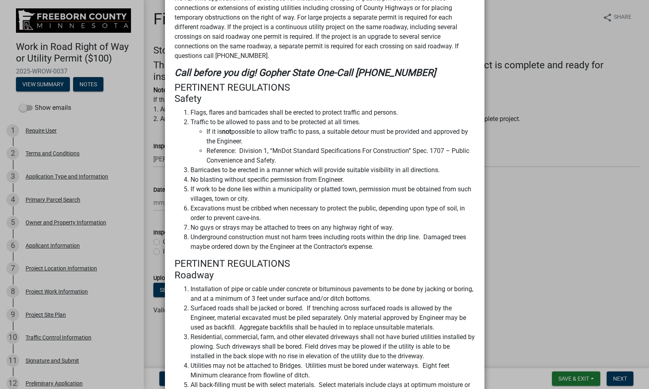
scroll to position [218, 0]
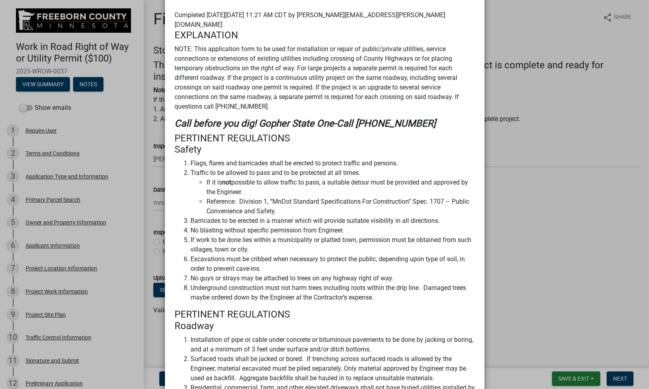
drag, startPoint x: 22, startPoint y: 107, endPoint x: 34, endPoint y: 107, distance: 11.6
click at [36, 107] on ngb-modal-window "Summary × Printer Friendly Terms and Conditions Application Type and Informatio…" at bounding box center [324, 194] width 649 height 389
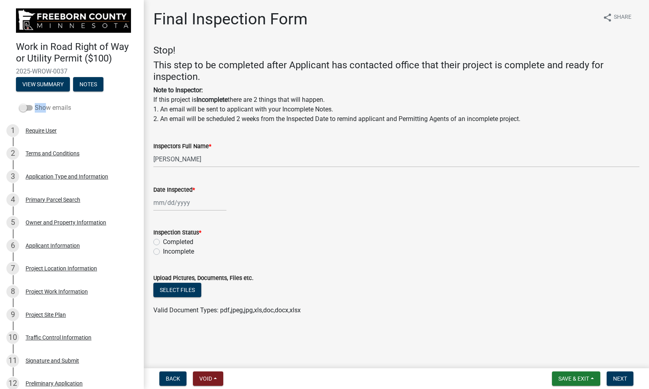
drag, startPoint x: 23, startPoint y: 107, endPoint x: 41, endPoint y: 107, distance: 17.6
click at [41, 107] on label "Show emails" at bounding box center [45, 108] width 52 height 10
click at [95, 114] on div "Show emails" at bounding box center [72, 108] width 144 height 16
drag, startPoint x: 23, startPoint y: 107, endPoint x: 32, endPoint y: 107, distance: 8.4
click at [32, 107] on span at bounding box center [26, 108] width 14 height 6
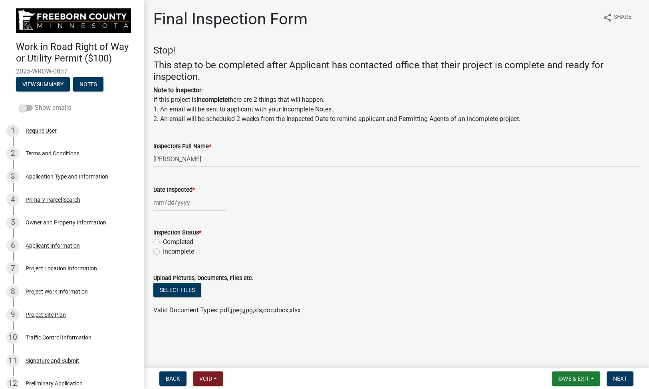
click at [35, 103] on input "Show emails" at bounding box center [35, 103] width 0 height 0
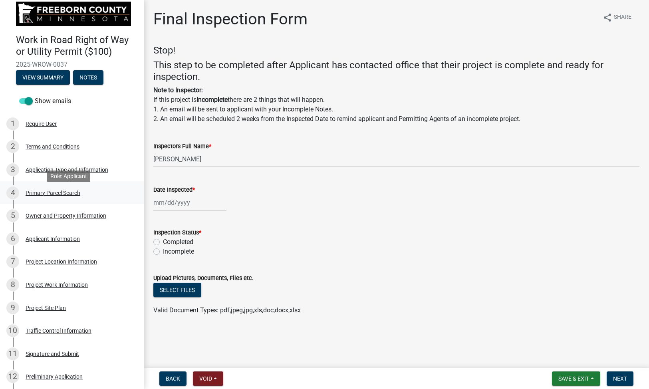
scroll to position [0, 0]
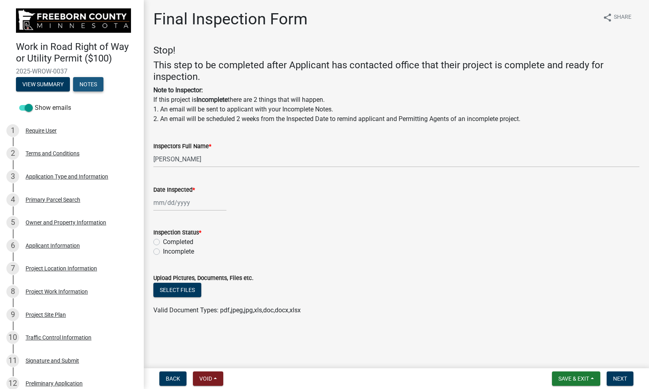
click at [96, 81] on button "Notes" at bounding box center [88, 84] width 30 height 14
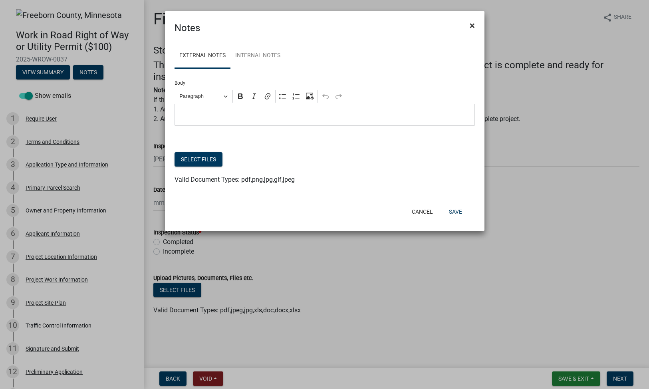
click at [472, 26] on span "×" at bounding box center [472, 25] width 5 height 11
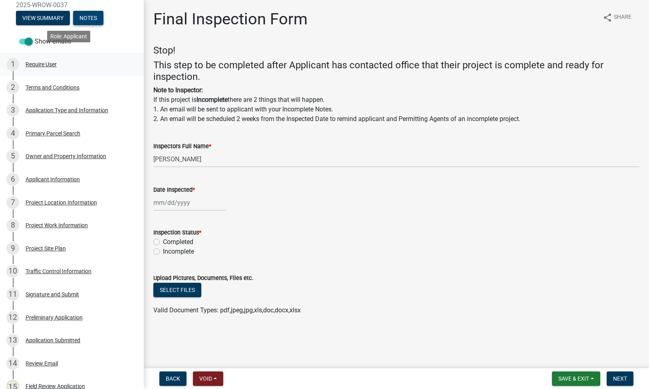
scroll to position [80, 0]
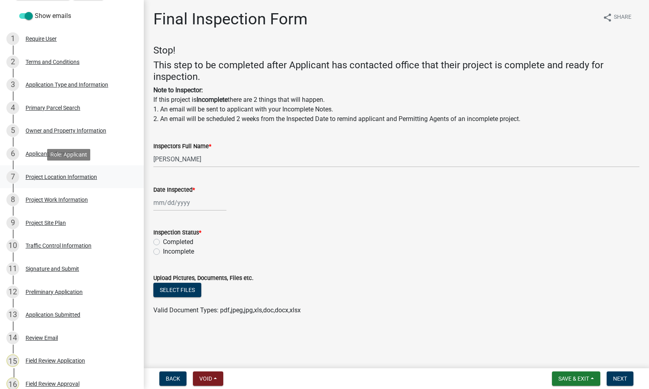
click at [69, 177] on div "Project Location Information" at bounding box center [61, 177] width 71 height 6
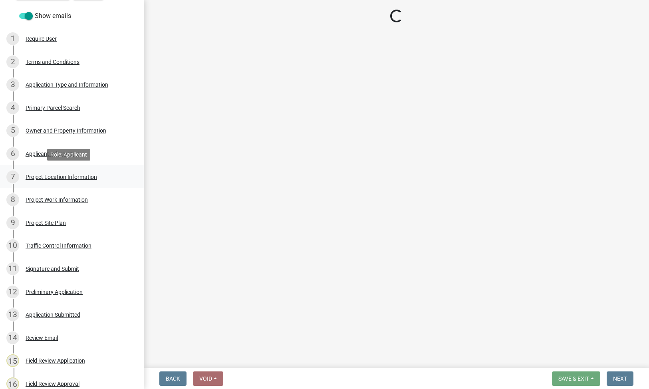
select select "8a551c38-ad89-4638-8ffe-2d0ec8c5edae"
select select "7f36d472-b3a9-4b70-8793-f5c9c6eb1019"
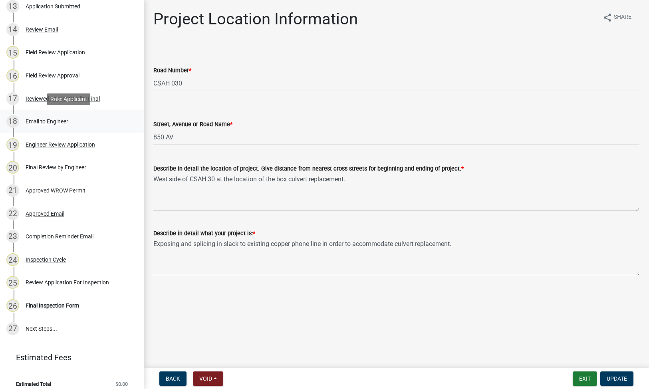
scroll to position [395, 0]
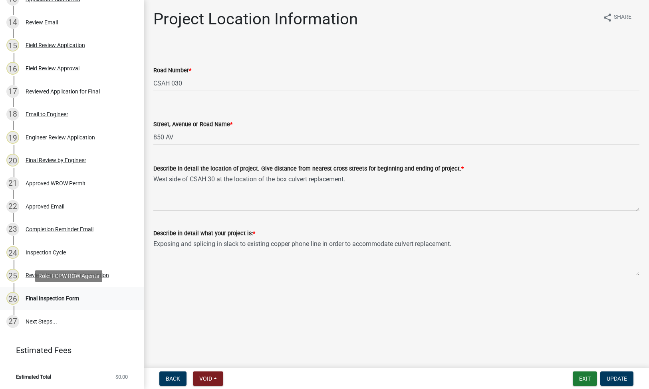
click at [57, 297] on div "Final Inspection Form" at bounding box center [52, 298] width 53 height 6
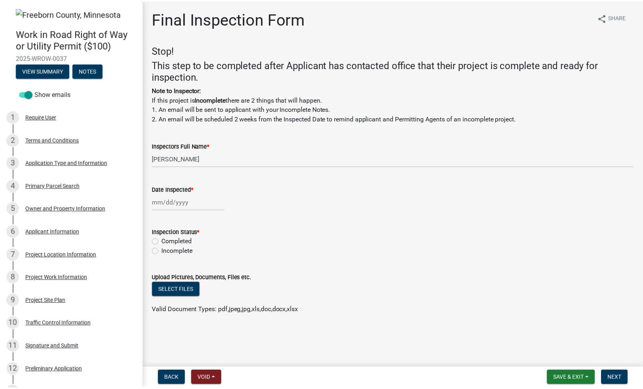
scroll to position [0, 0]
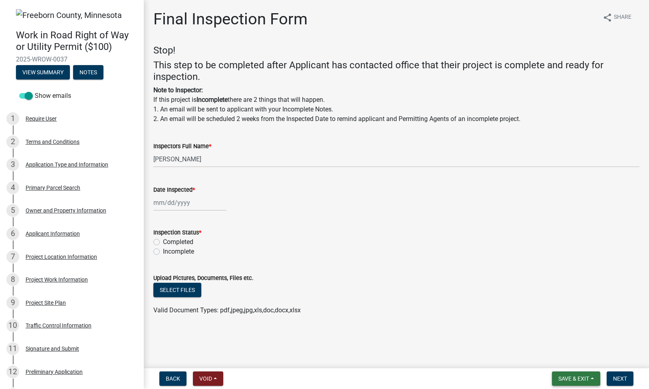
click at [572, 380] on span "Save & Exit" at bounding box center [573, 378] width 31 height 6
click at [570, 353] on button "Save & Exit" at bounding box center [568, 357] width 64 height 19
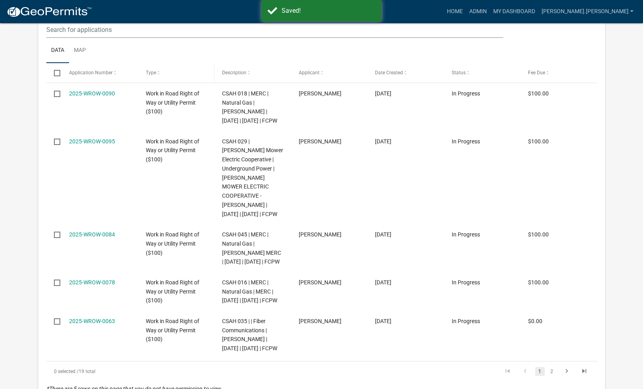
select select "2: 50"
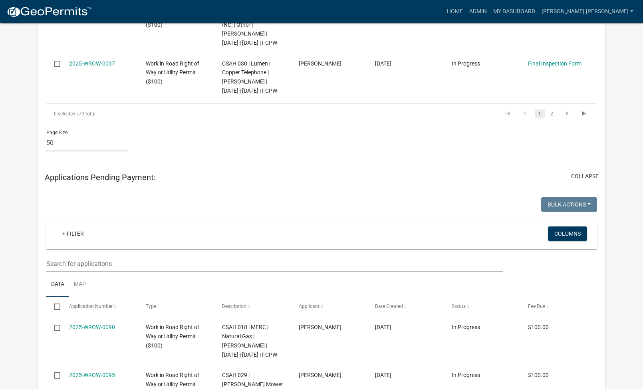
scroll to position [3473, 0]
